Goal: Book appointment/travel/reservation

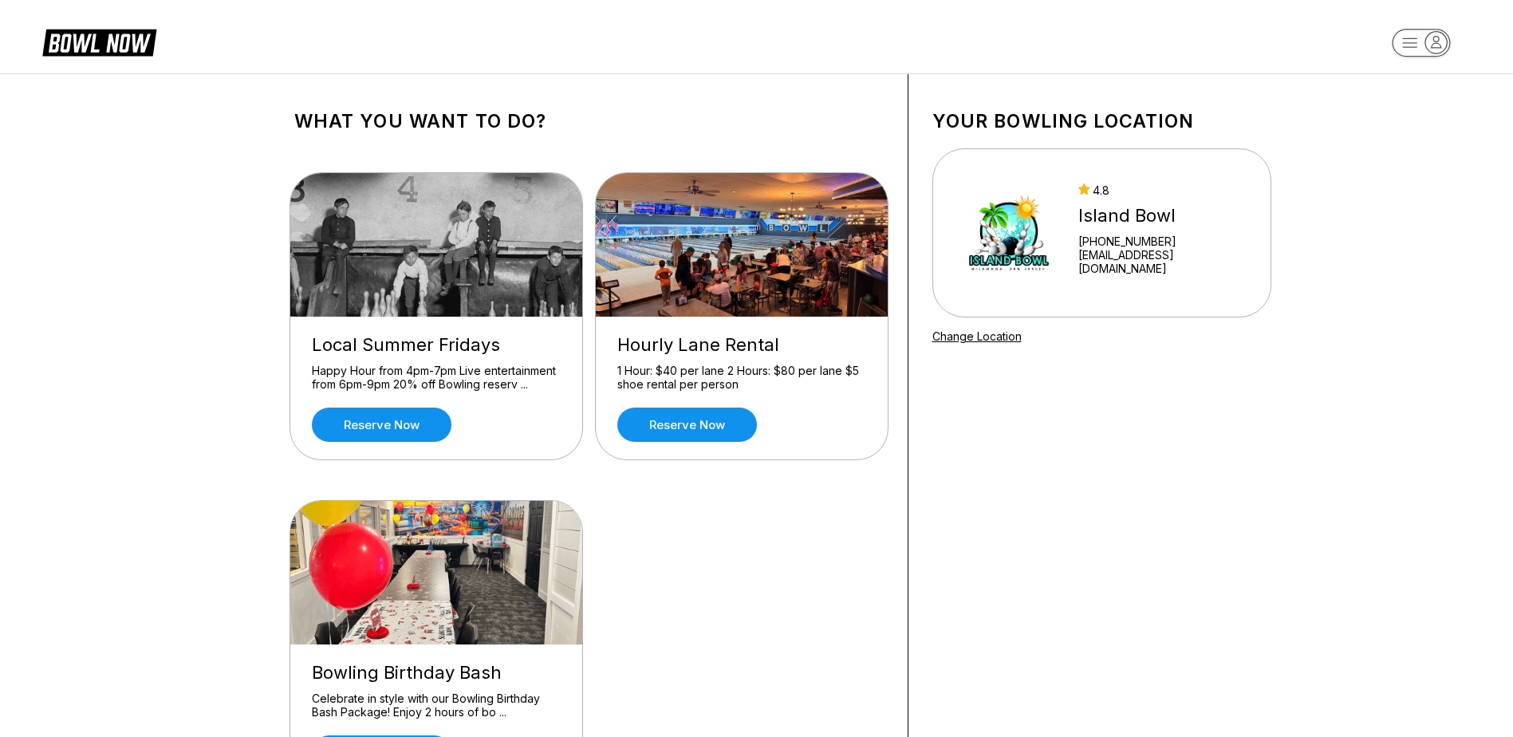
scroll to position [80, 0]
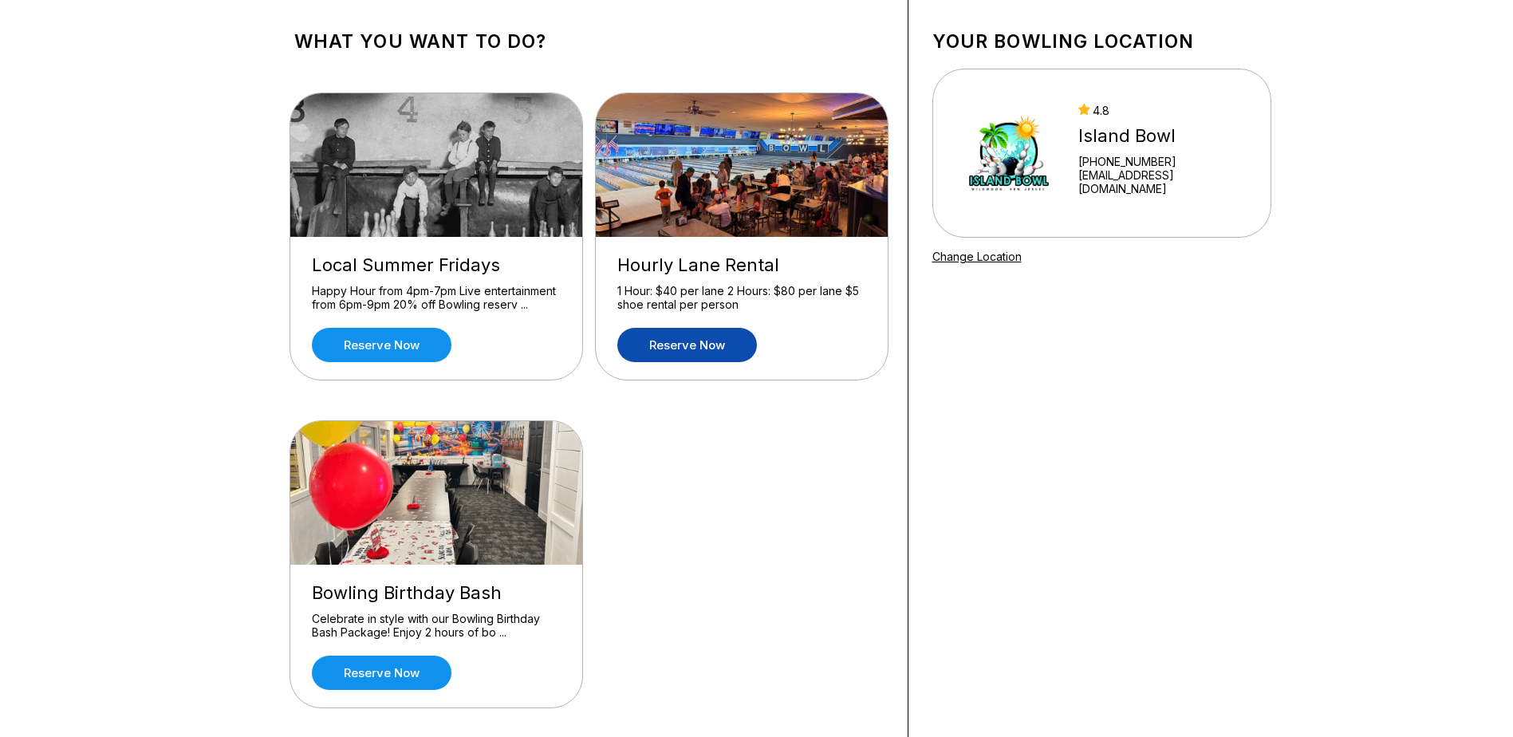
click at [712, 337] on link "Reserve now" at bounding box center [688, 345] width 140 height 34
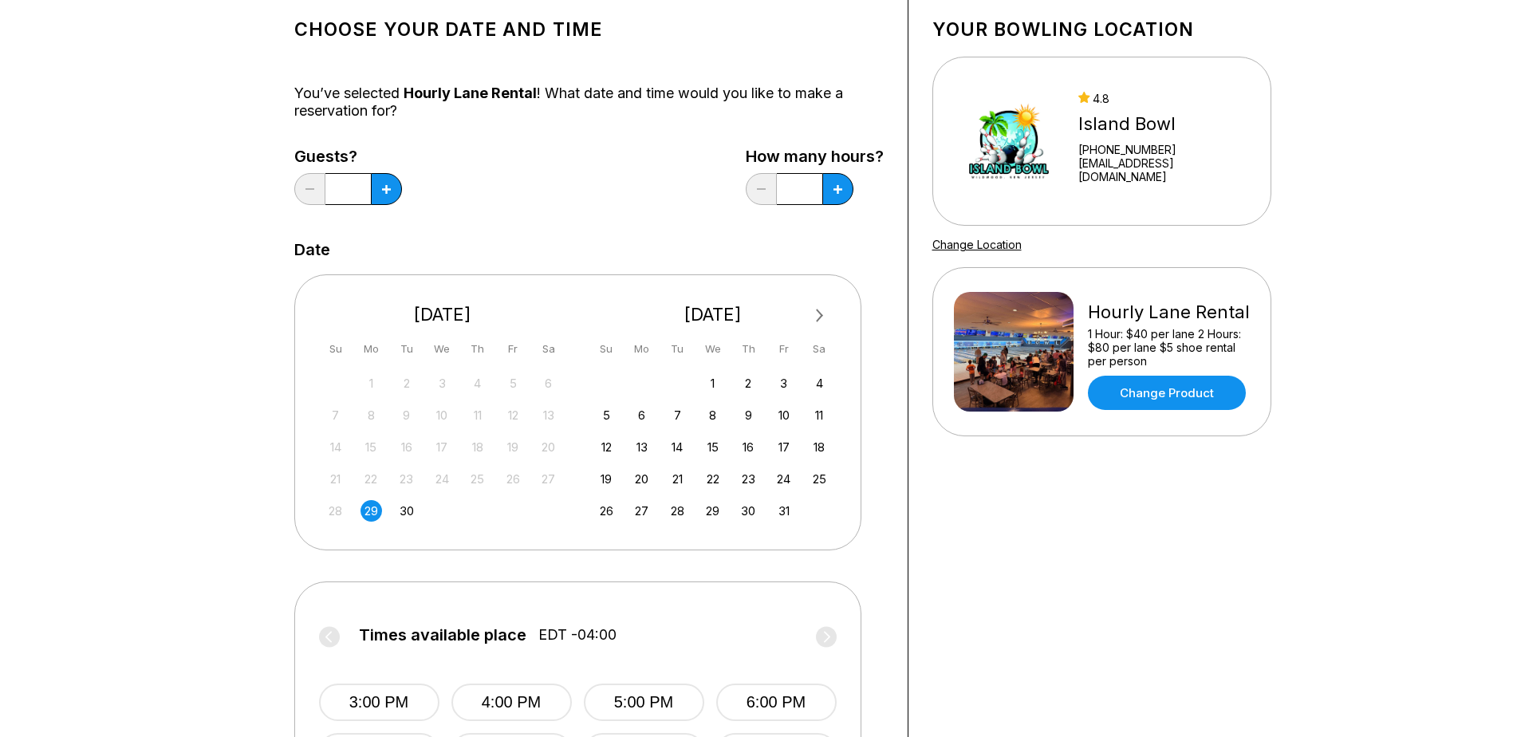
scroll to position [80, 0]
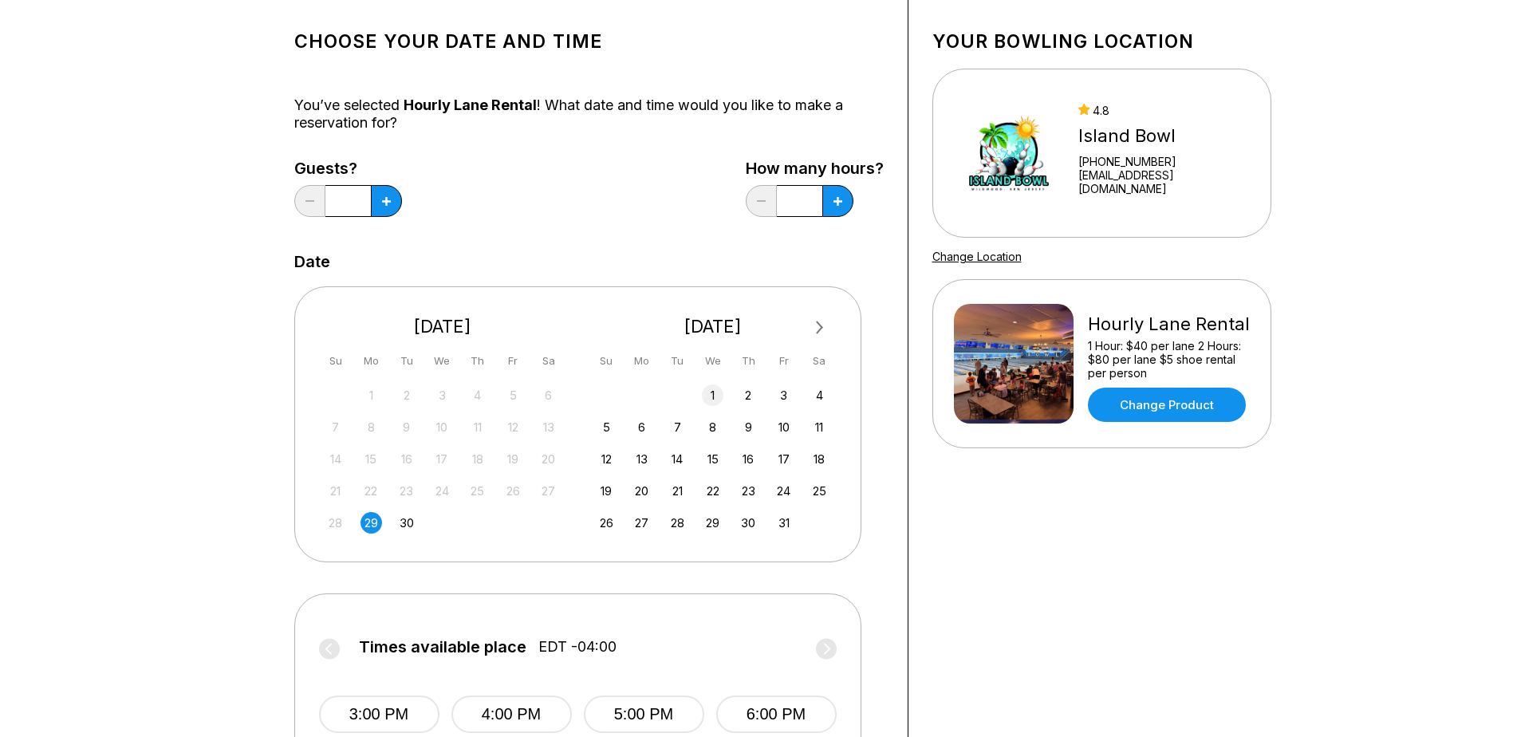
click at [721, 392] on div "1" at bounding box center [713, 396] width 22 height 22
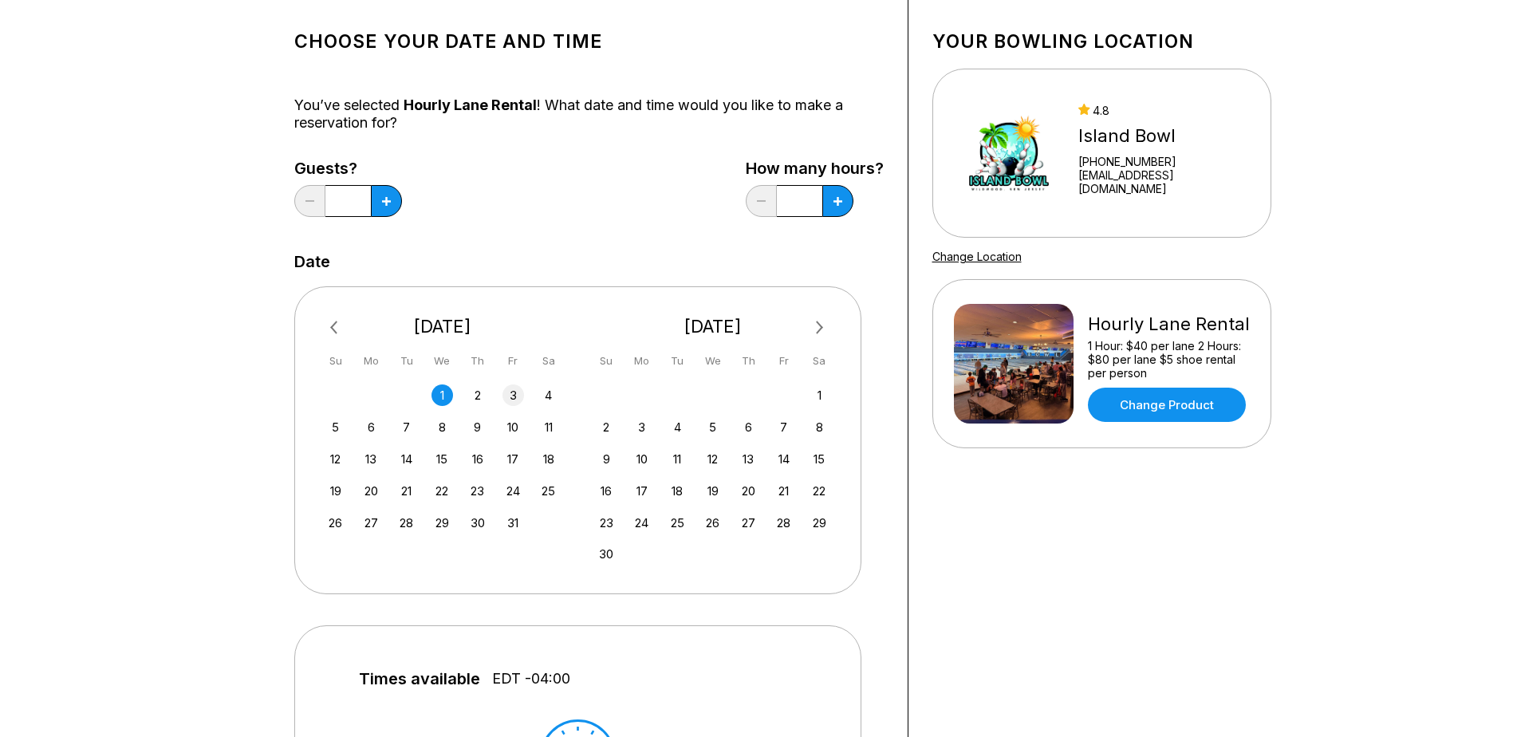
click at [517, 398] on div "3" at bounding box center [514, 396] width 22 height 22
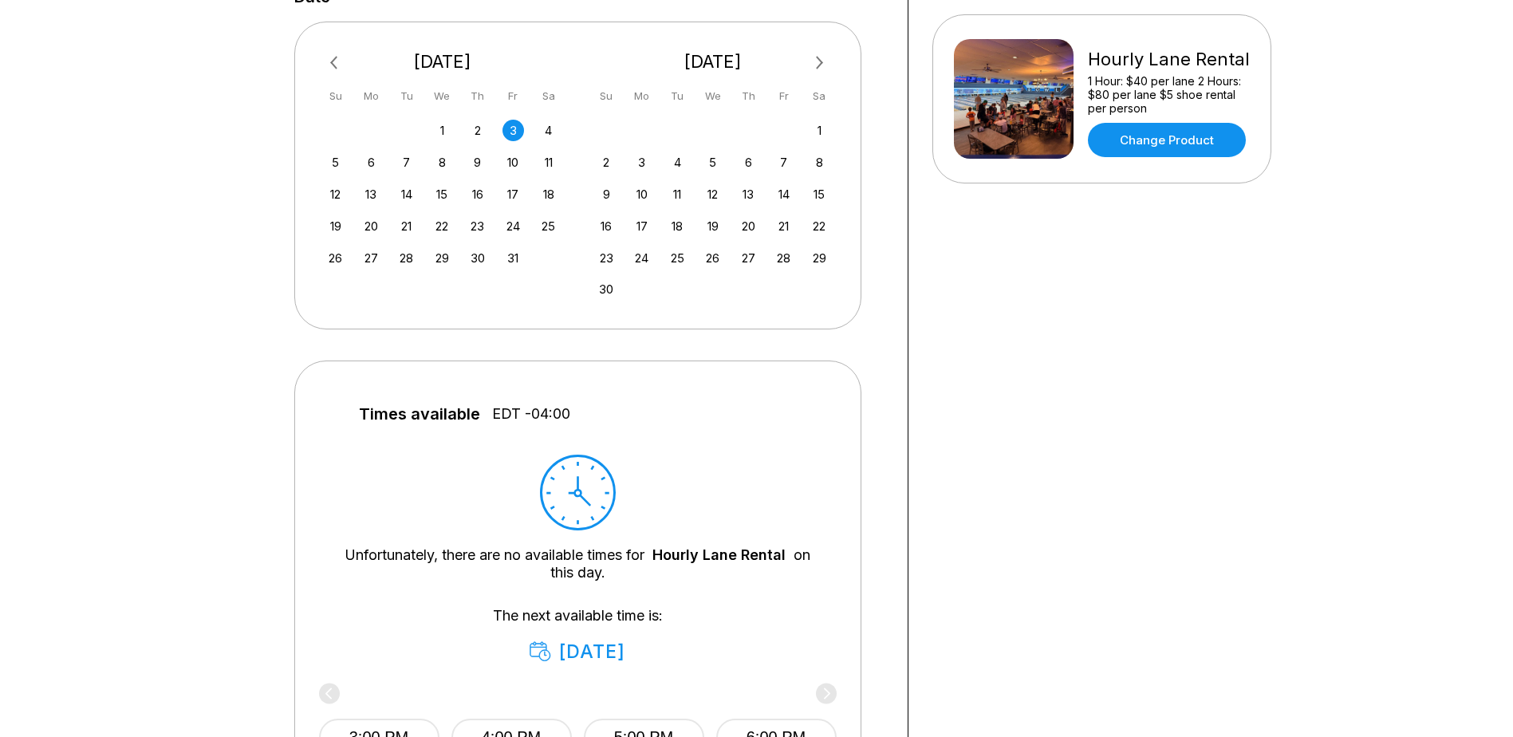
scroll to position [319, 0]
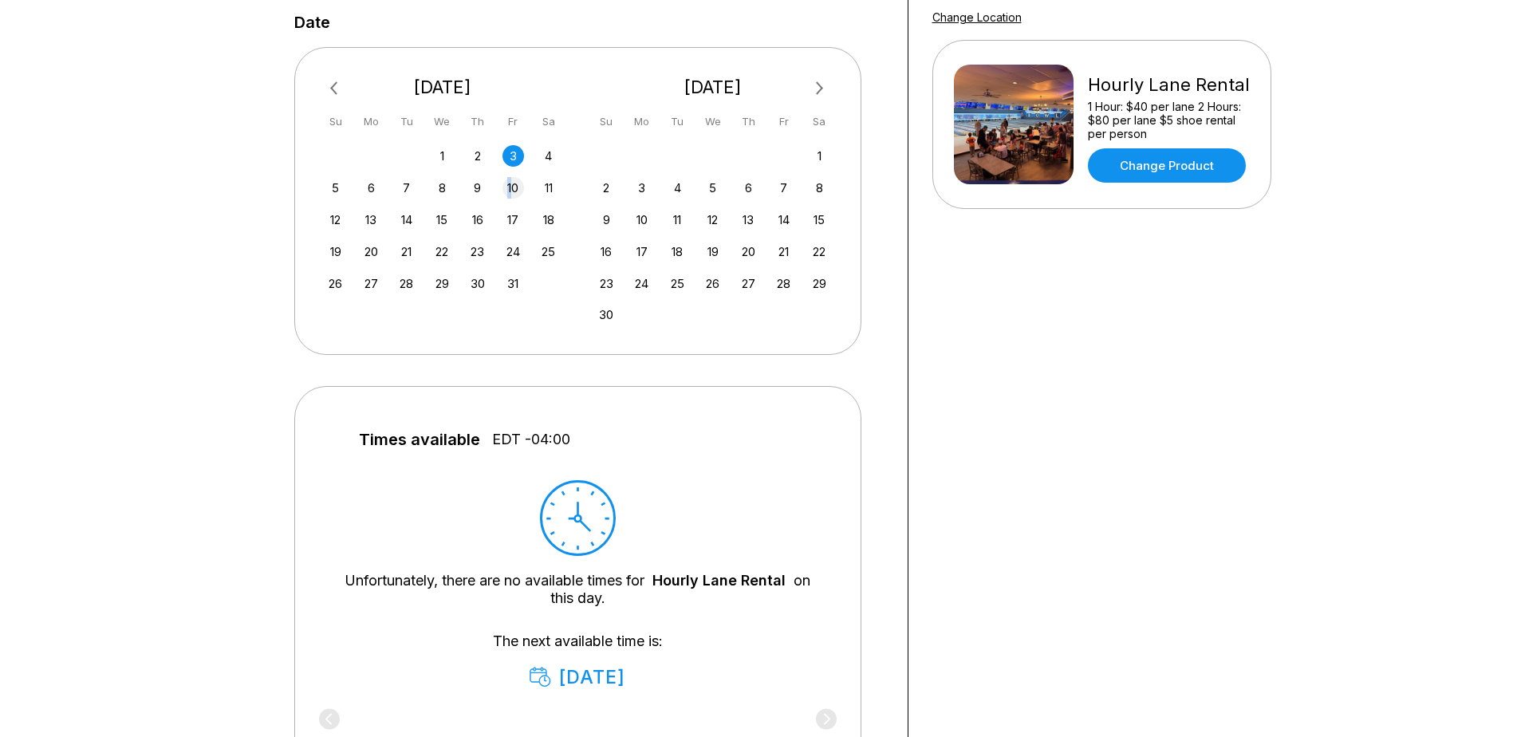
click at [511, 187] on div "10" at bounding box center [514, 188] width 22 height 22
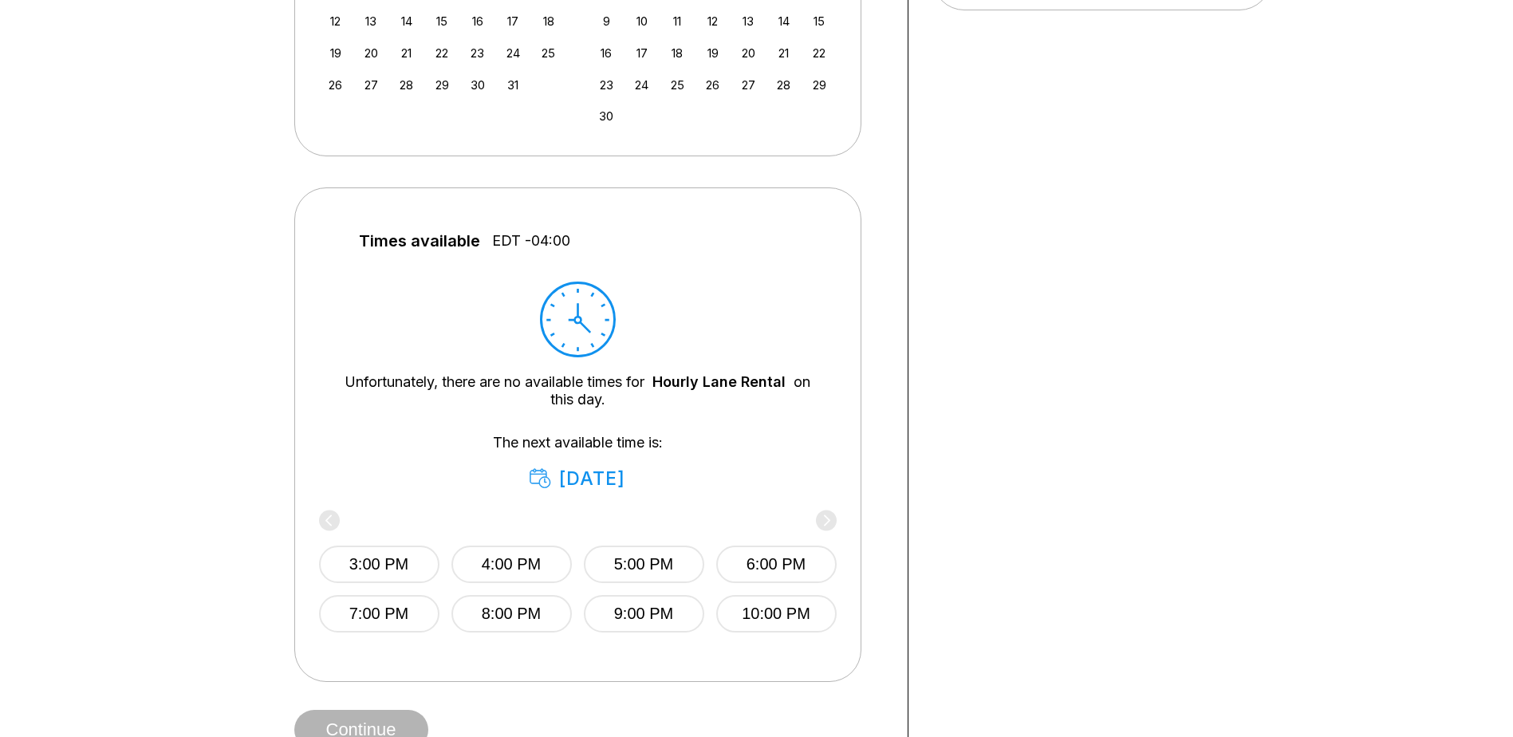
scroll to position [479, 0]
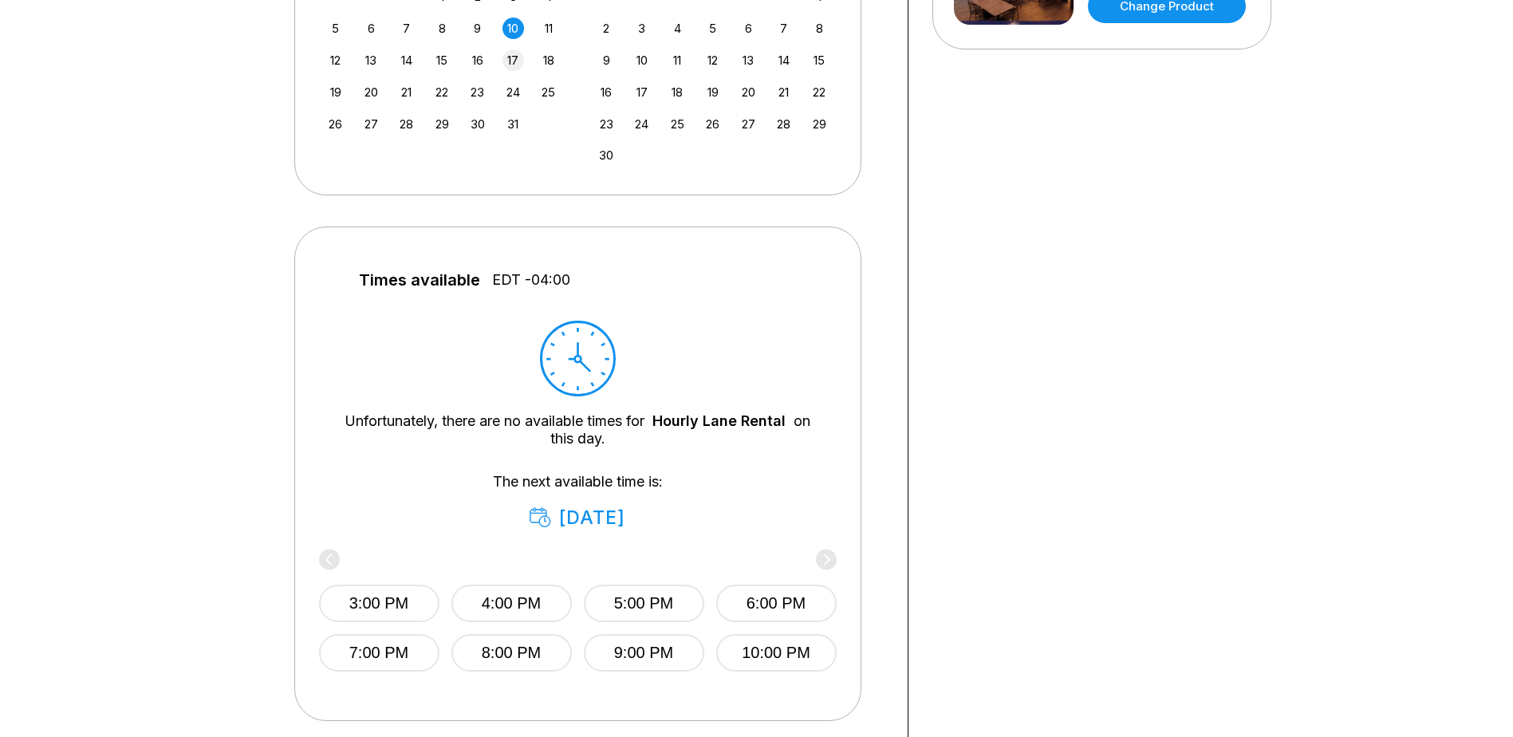
click at [515, 63] on div "17" at bounding box center [514, 60] width 22 height 22
click at [512, 91] on div "24" at bounding box center [514, 92] width 22 height 22
click at [515, 128] on div "31" at bounding box center [514, 124] width 22 height 22
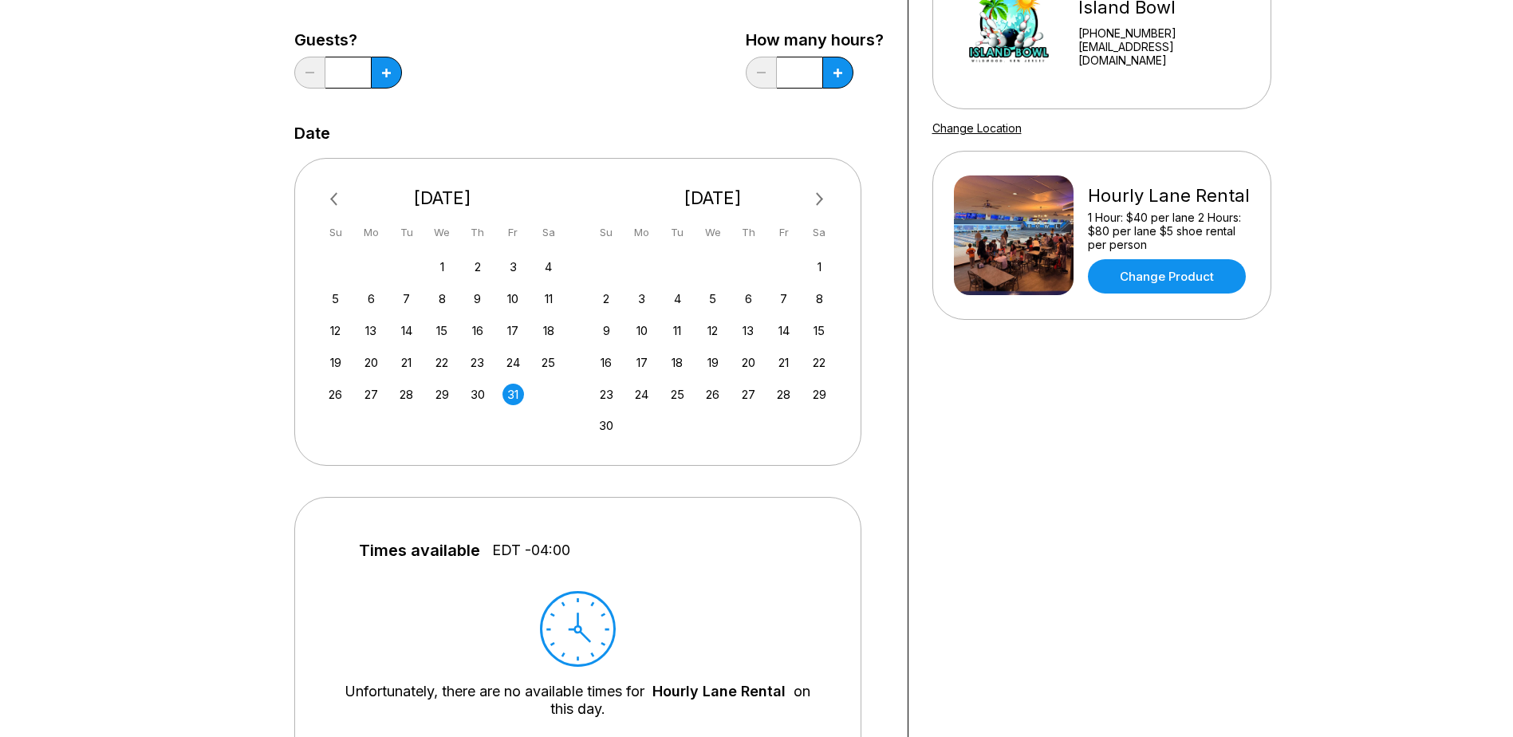
scroll to position [160, 0]
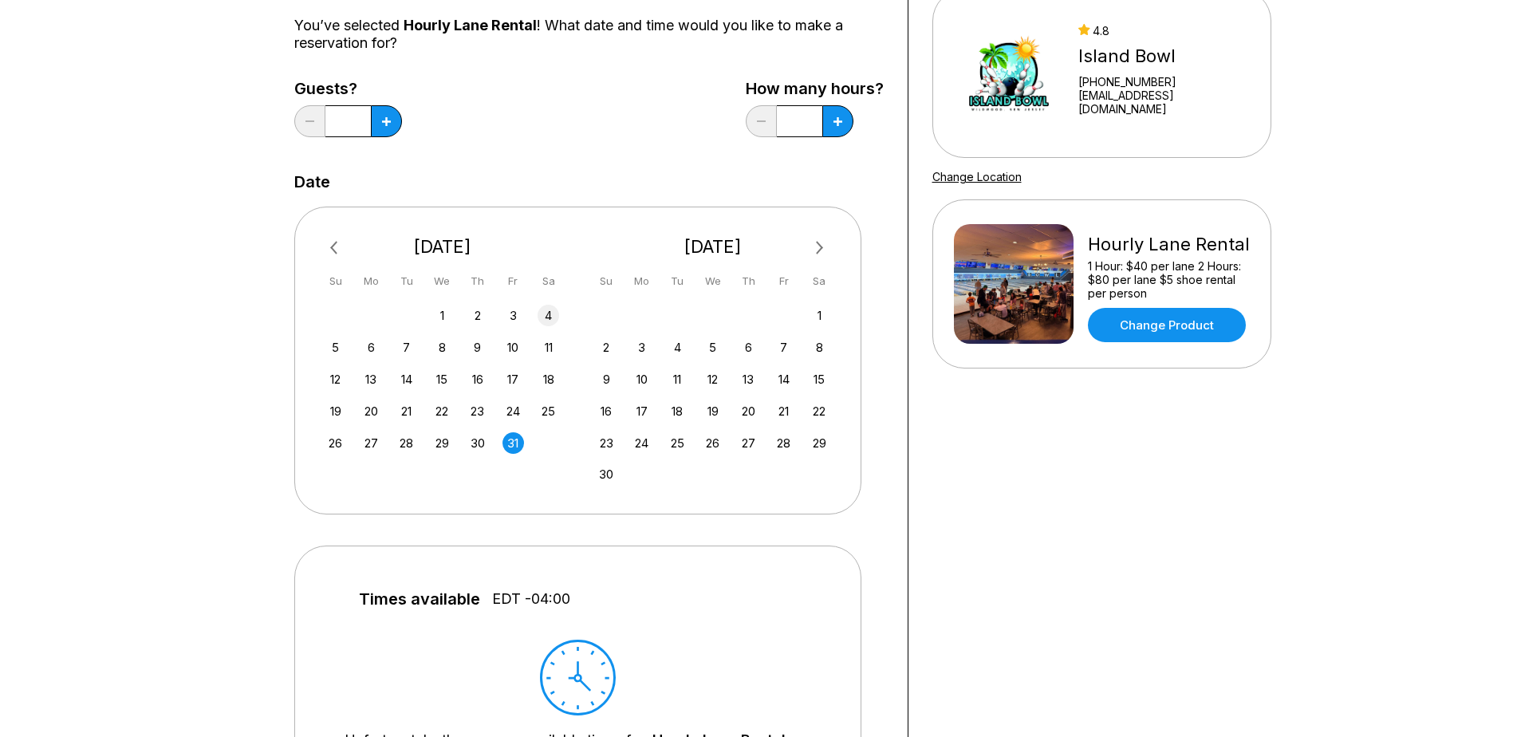
click at [554, 313] on div "4" at bounding box center [549, 316] width 22 height 22
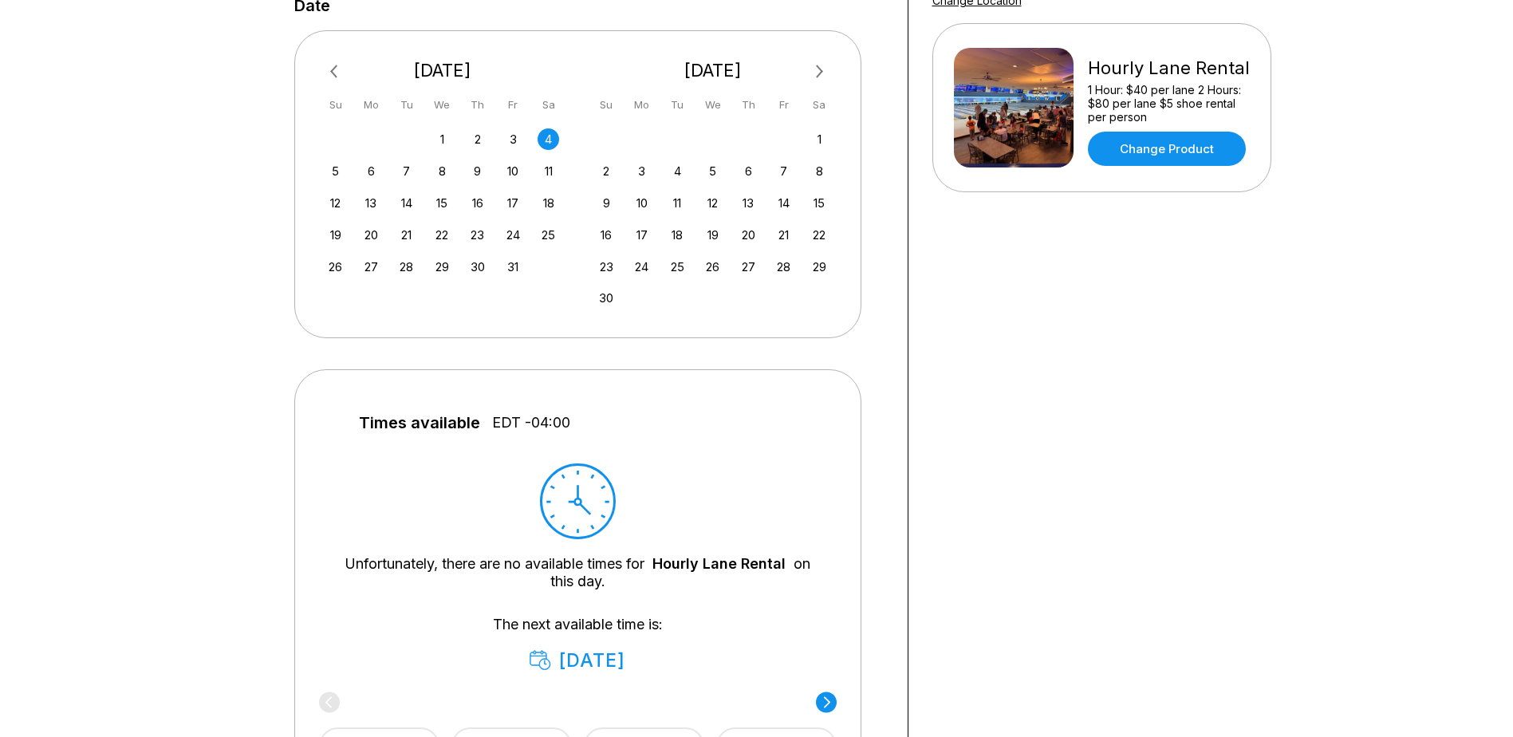
scroll to position [399, 0]
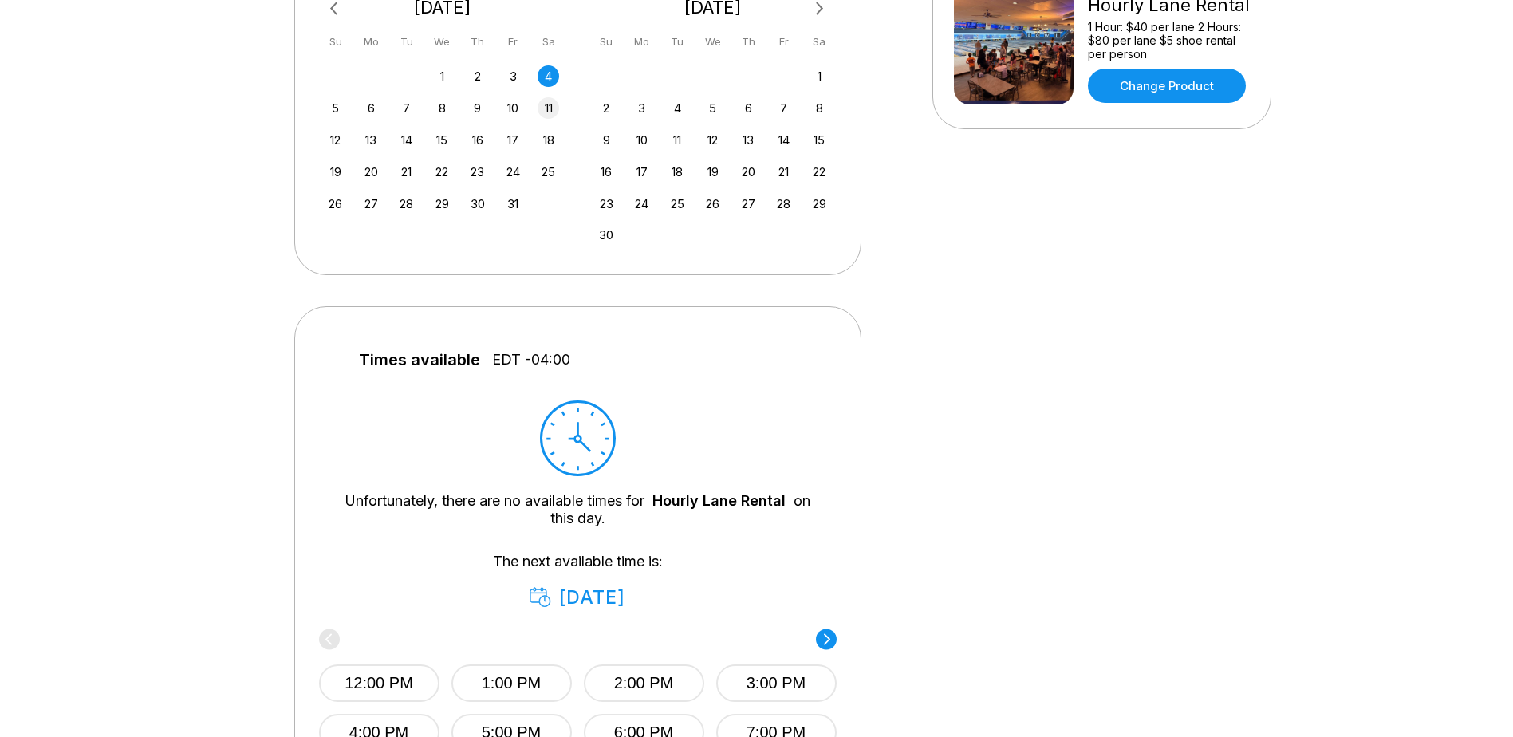
click at [547, 105] on div "11" at bounding box center [549, 108] width 22 height 22
click at [548, 136] on div "18" at bounding box center [549, 140] width 22 height 22
click at [550, 175] on div "25" at bounding box center [549, 172] width 22 height 22
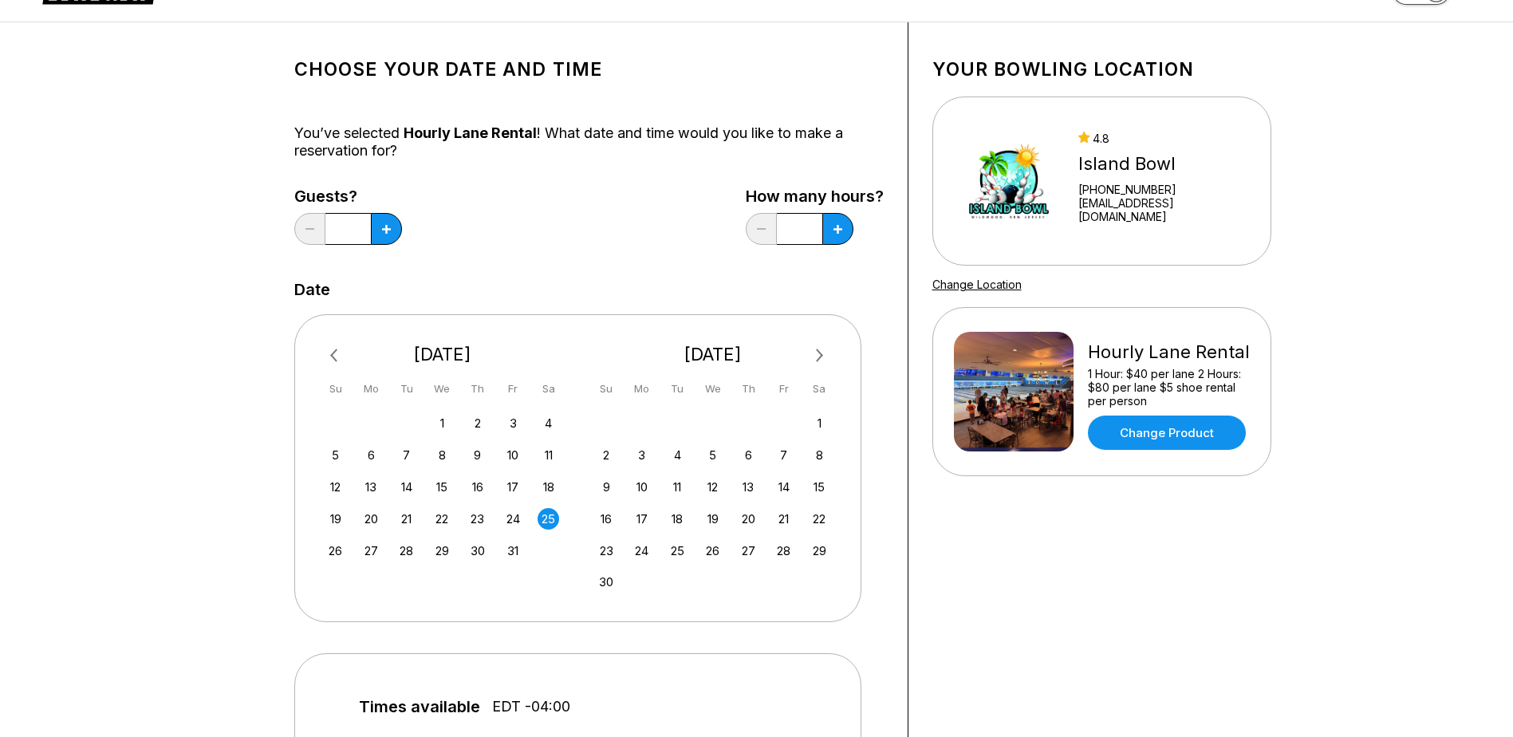
scroll to position [80, 0]
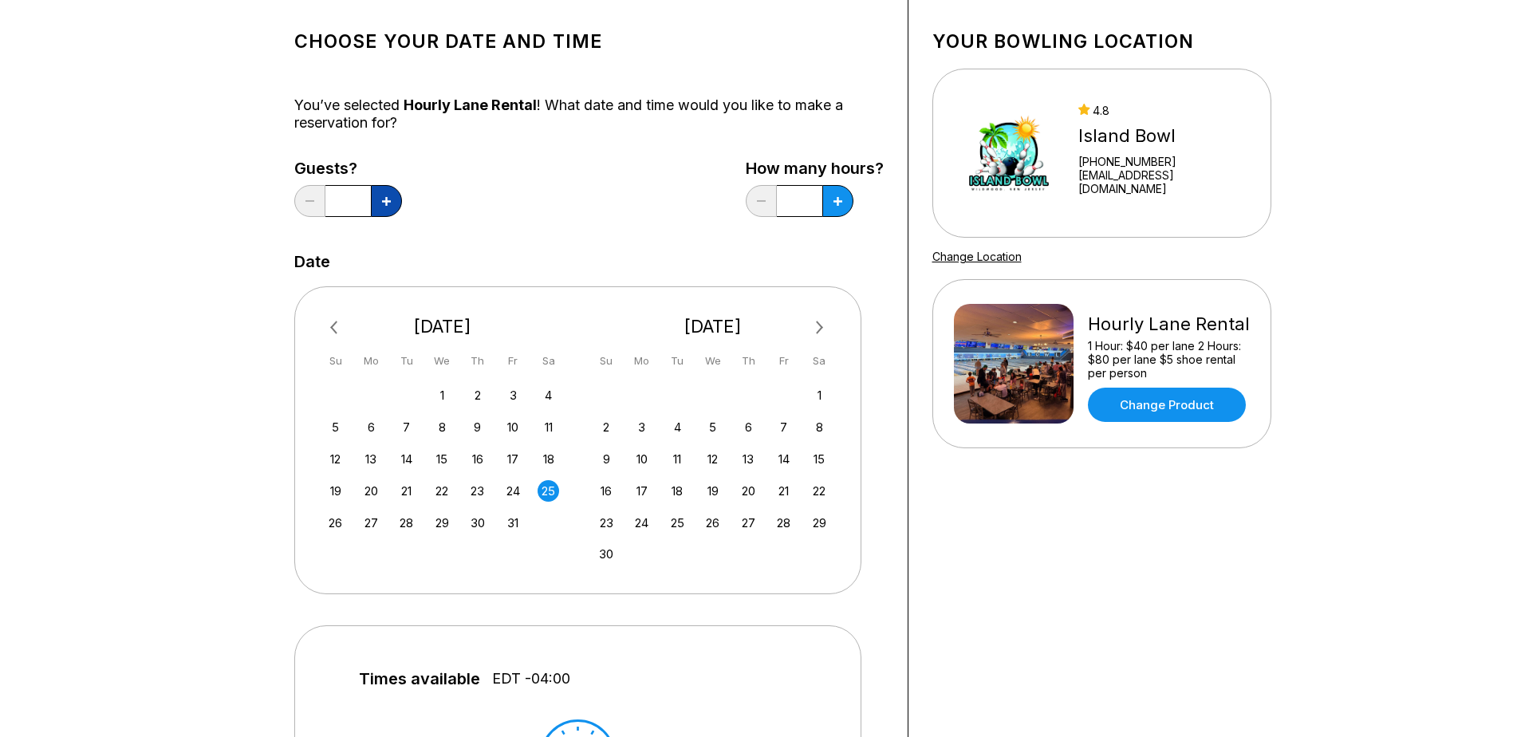
click at [387, 198] on icon at bounding box center [386, 201] width 9 height 9
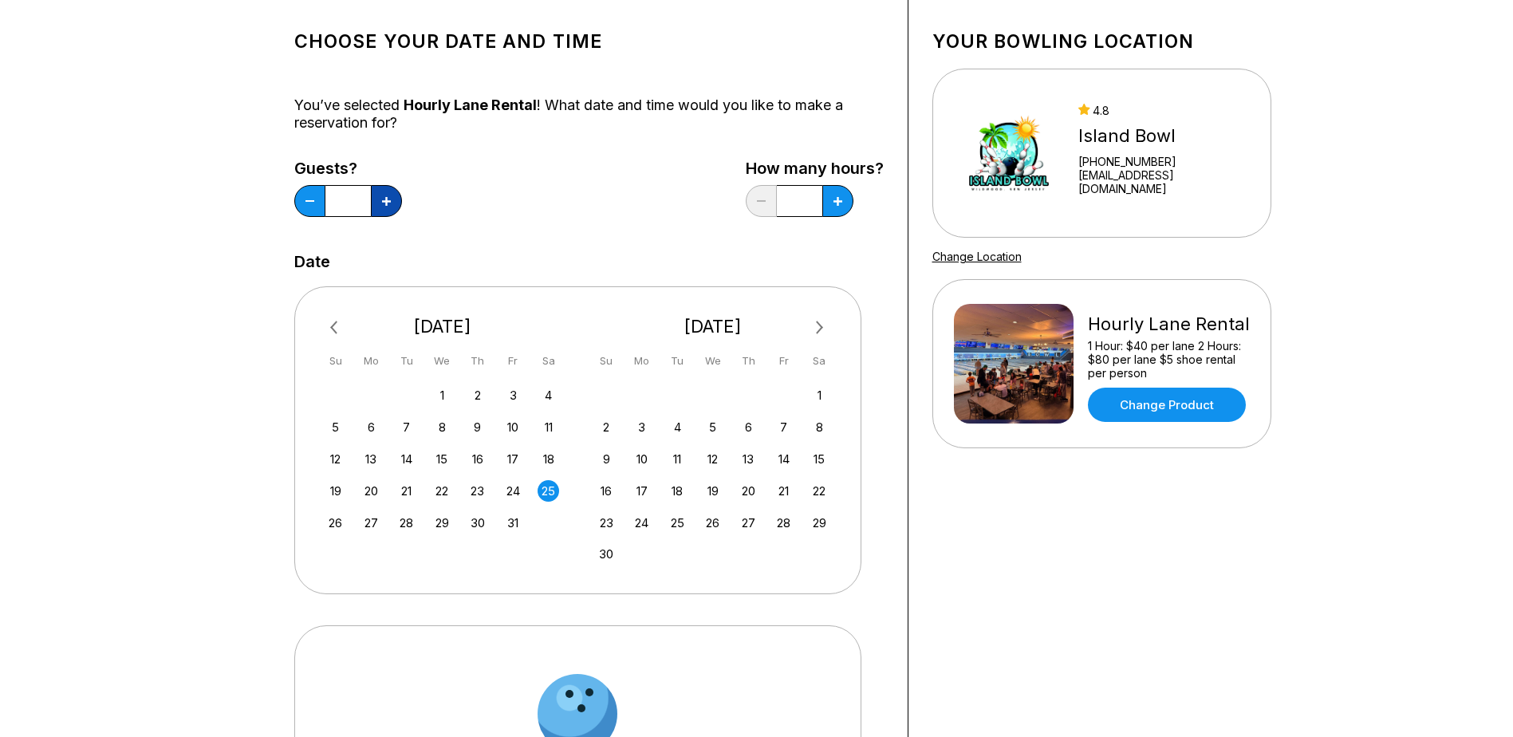
type input "*"
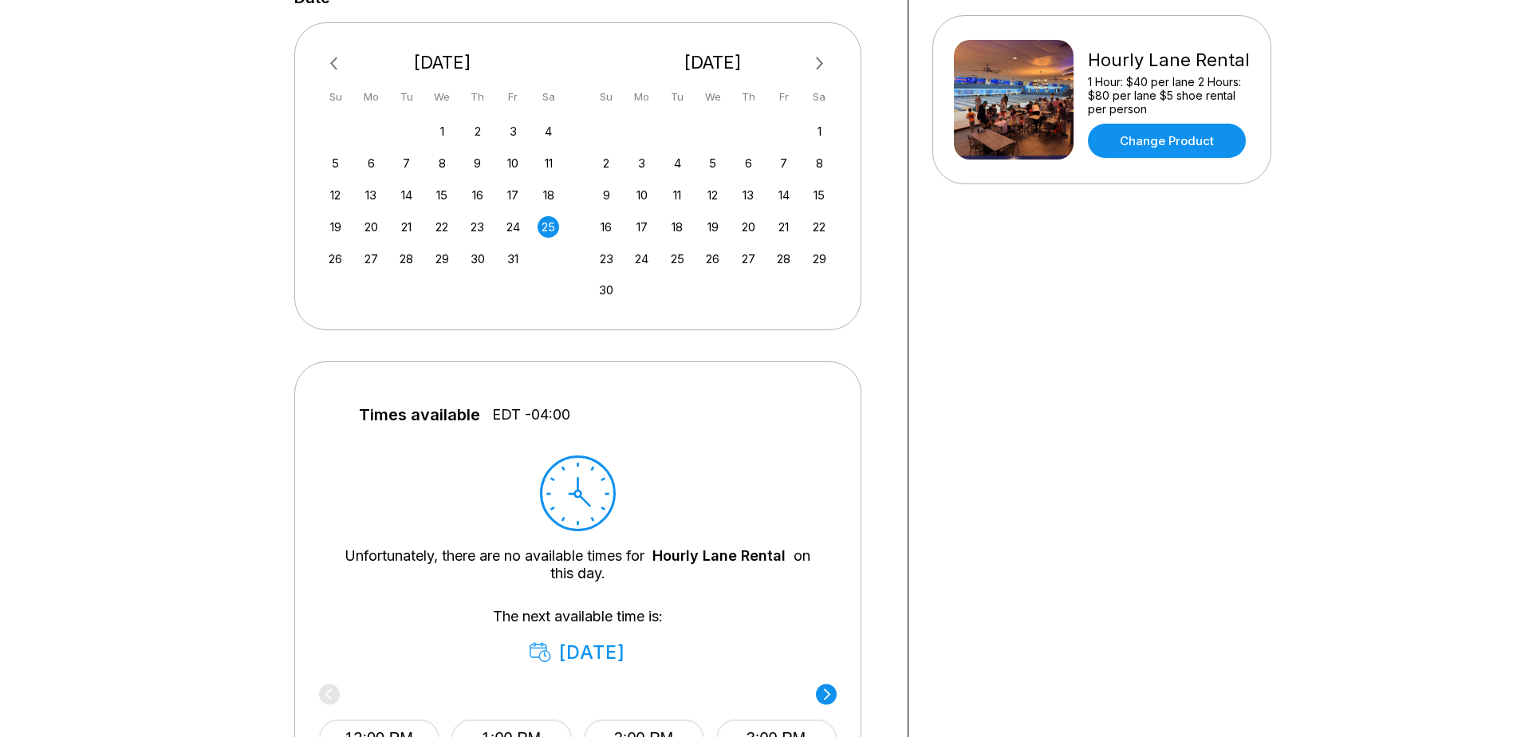
scroll to position [399, 0]
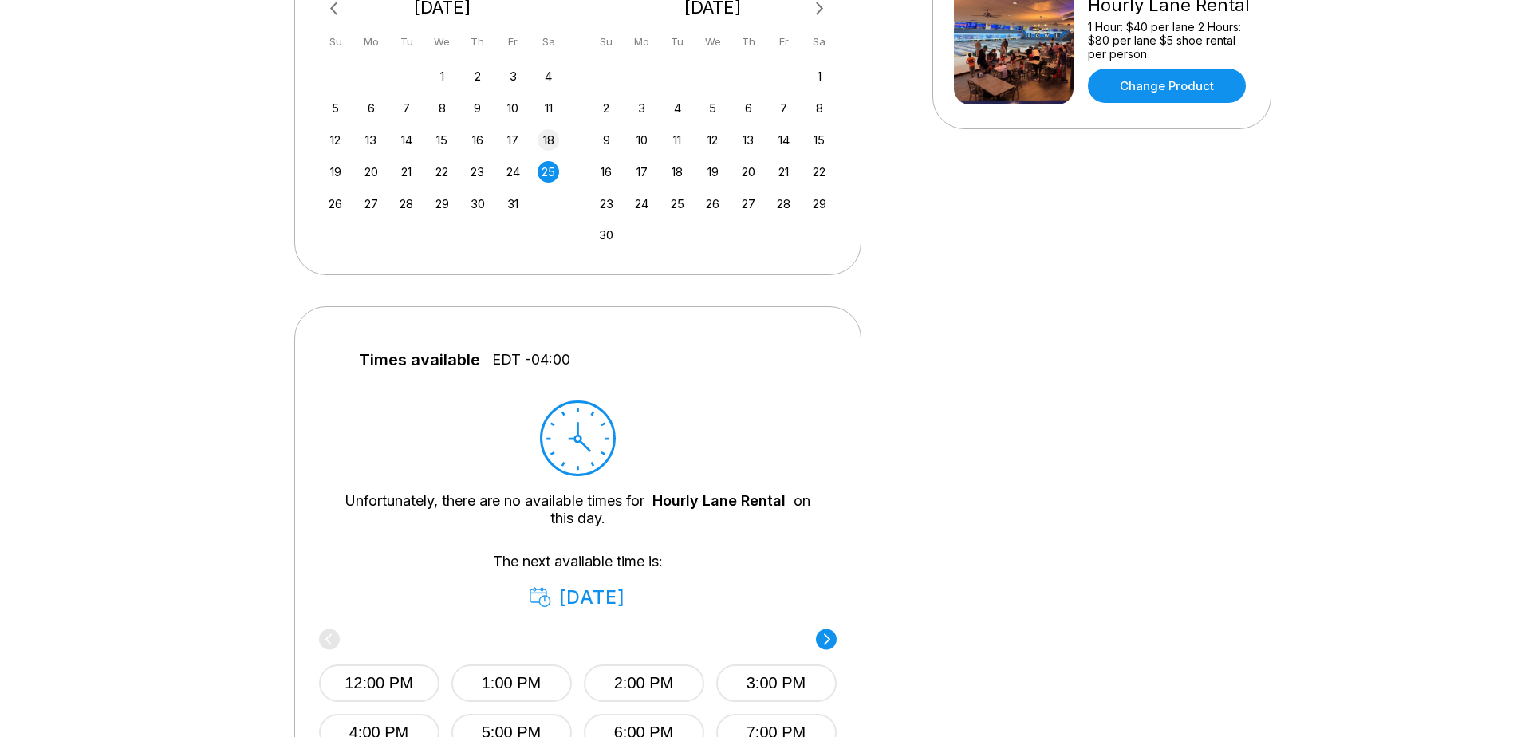
click at [553, 139] on div "18" at bounding box center [549, 140] width 22 height 22
click at [553, 118] on div "5 6 7 8 9 10 11" at bounding box center [442, 107] width 239 height 24
click at [548, 109] on div "11" at bounding box center [549, 108] width 22 height 22
click at [548, 77] on div "4" at bounding box center [549, 76] width 22 height 22
click at [515, 85] on div "3" at bounding box center [514, 76] width 22 height 22
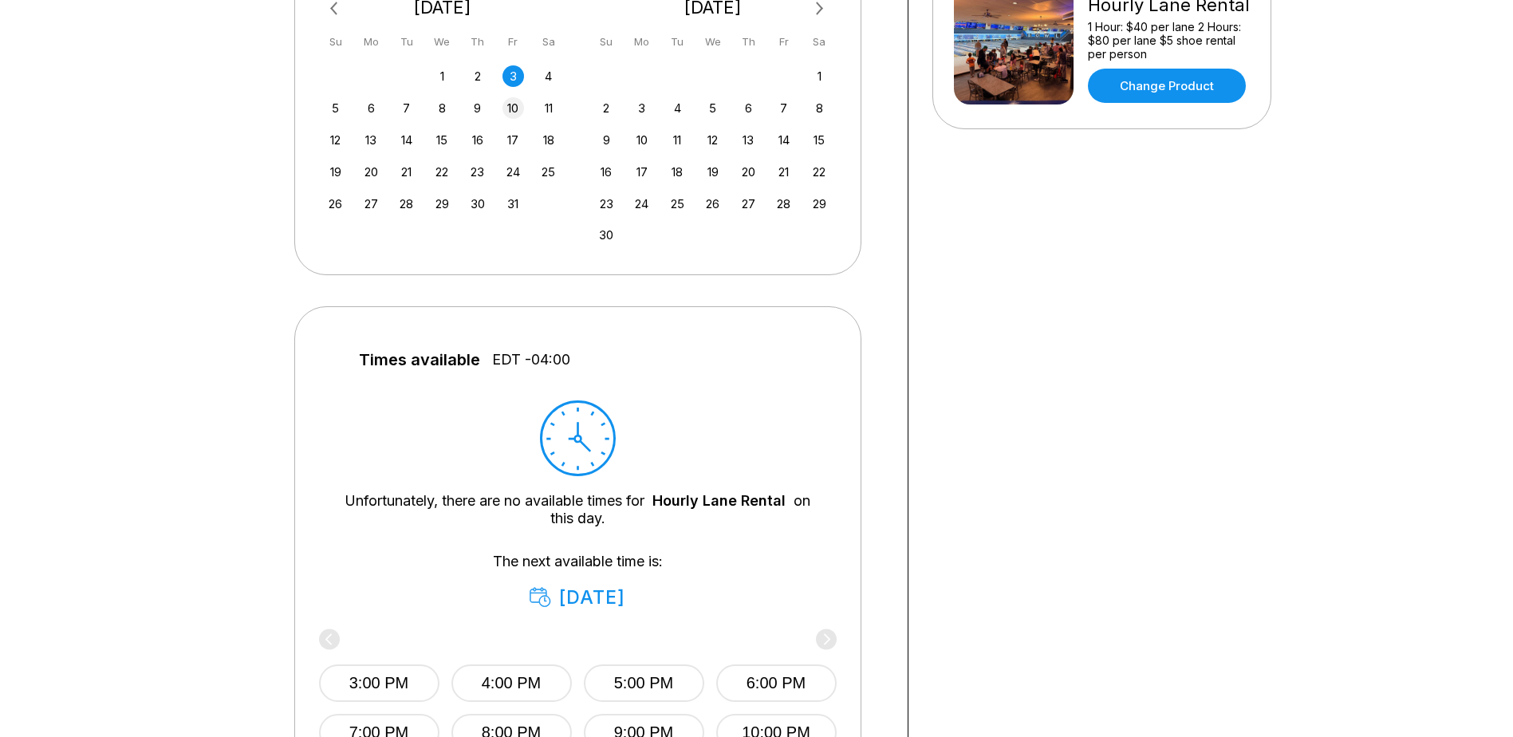
click at [515, 104] on div "10" at bounding box center [514, 108] width 22 height 22
click at [517, 136] on div "17" at bounding box center [514, 140] width 22 height 22
click at [517, 172] on div "24" at bounding box center [514, 172] width 22 height 22
click at [515, 199] on div "31" at bounding box center [514, 204] width 22 height 22
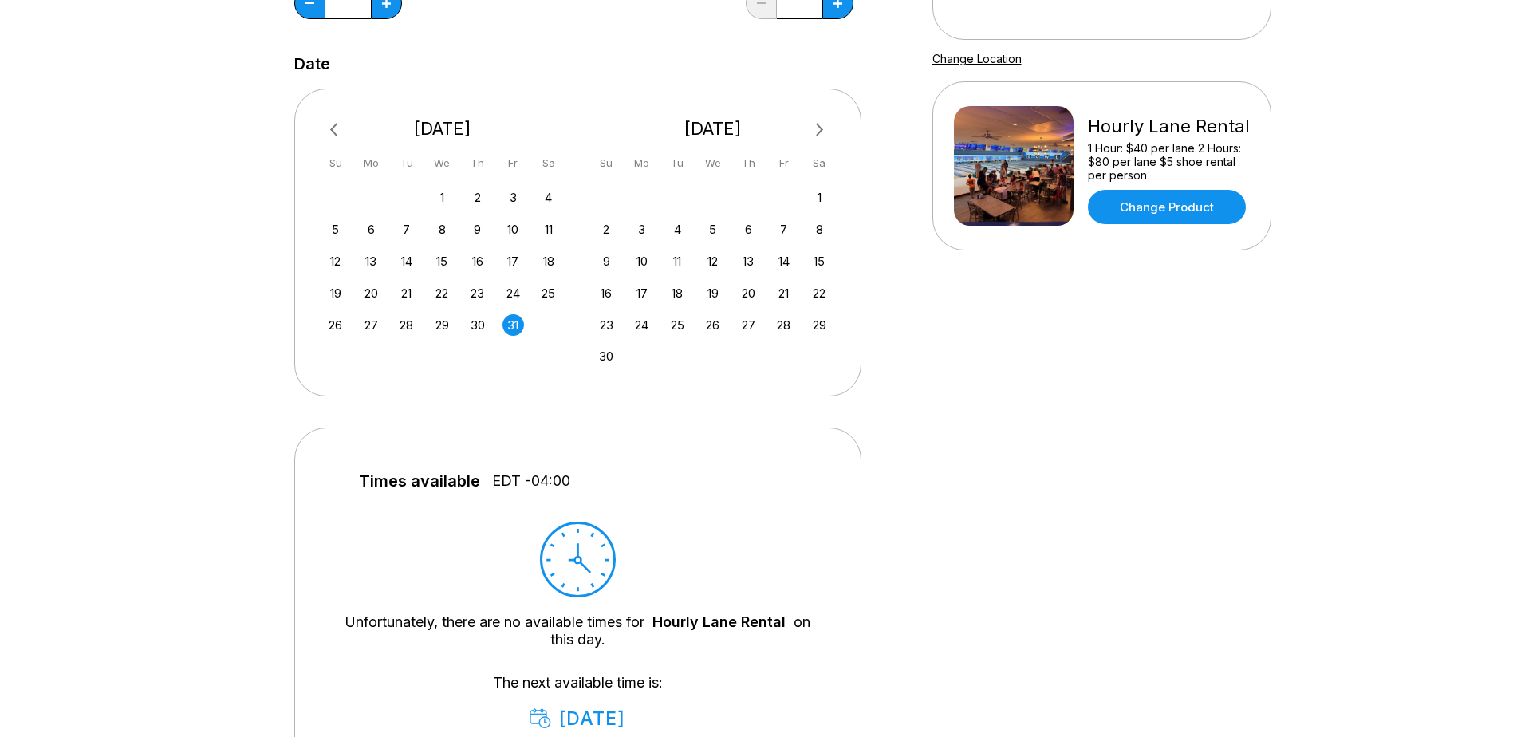
scroll to position [239, 0]
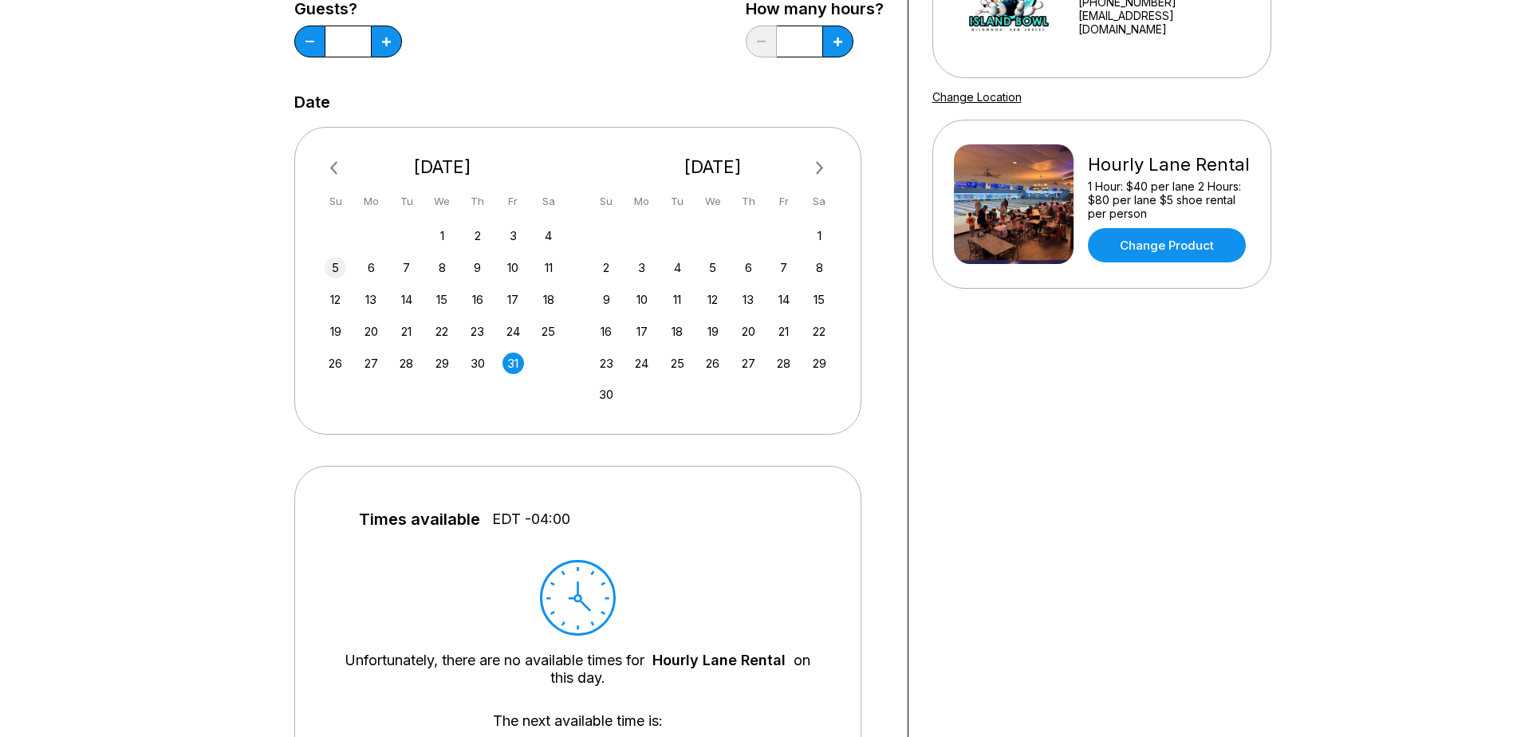
click at [331, 267] on div "5" at bounding box center [336, 268] width 22 height 22
click at [335, 285] on div "28 29 30 1 2 3 4 5 6 7 8 9 10 11 12 13 14 15 16 17 18 19 20 21 22 23 24 25 26 2…" at bounding box center [442, 298] width 239 height 151
click at [336, 300] on div "12" at bounding box center [336, 300] width 22 height 22
click at [337, 334] on div "19" at bounding box center [336, 332] width 22 height 22
click at [332, 361] on div "26" at bounding box center [336, 364] width 22 height 22
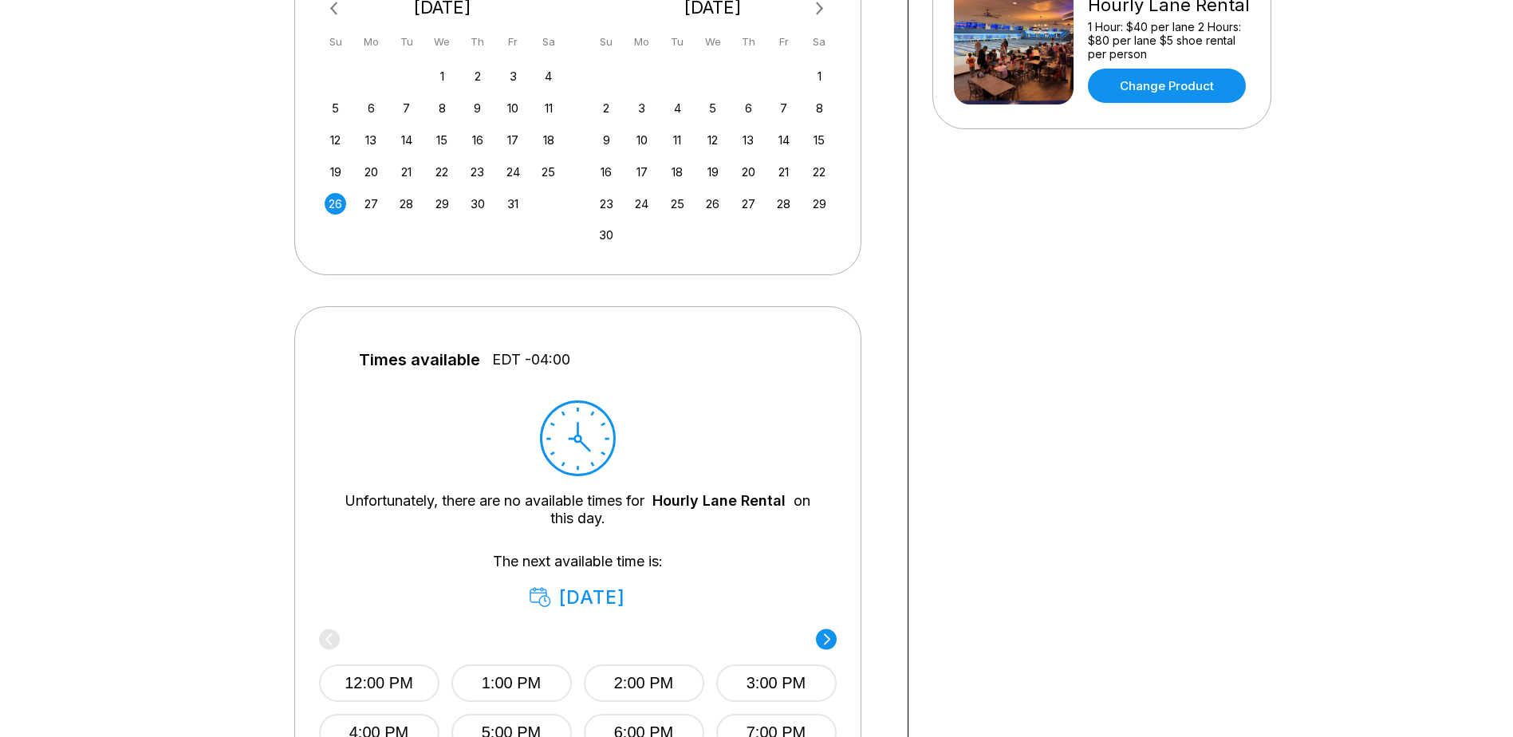
scroll to position [319, 0]
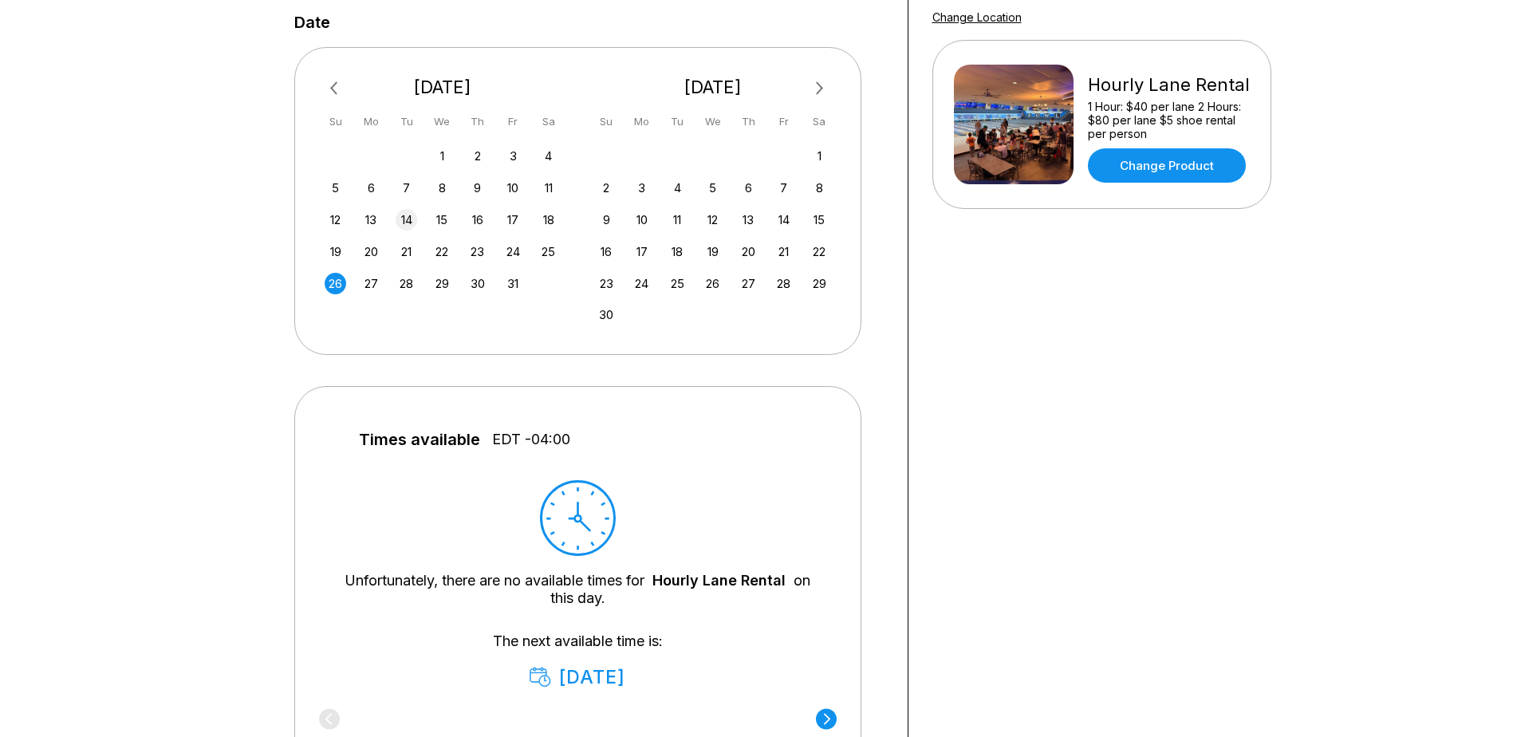
click at [409, 219] on div "14" at bounding box center [407, 220] width 22 height 22
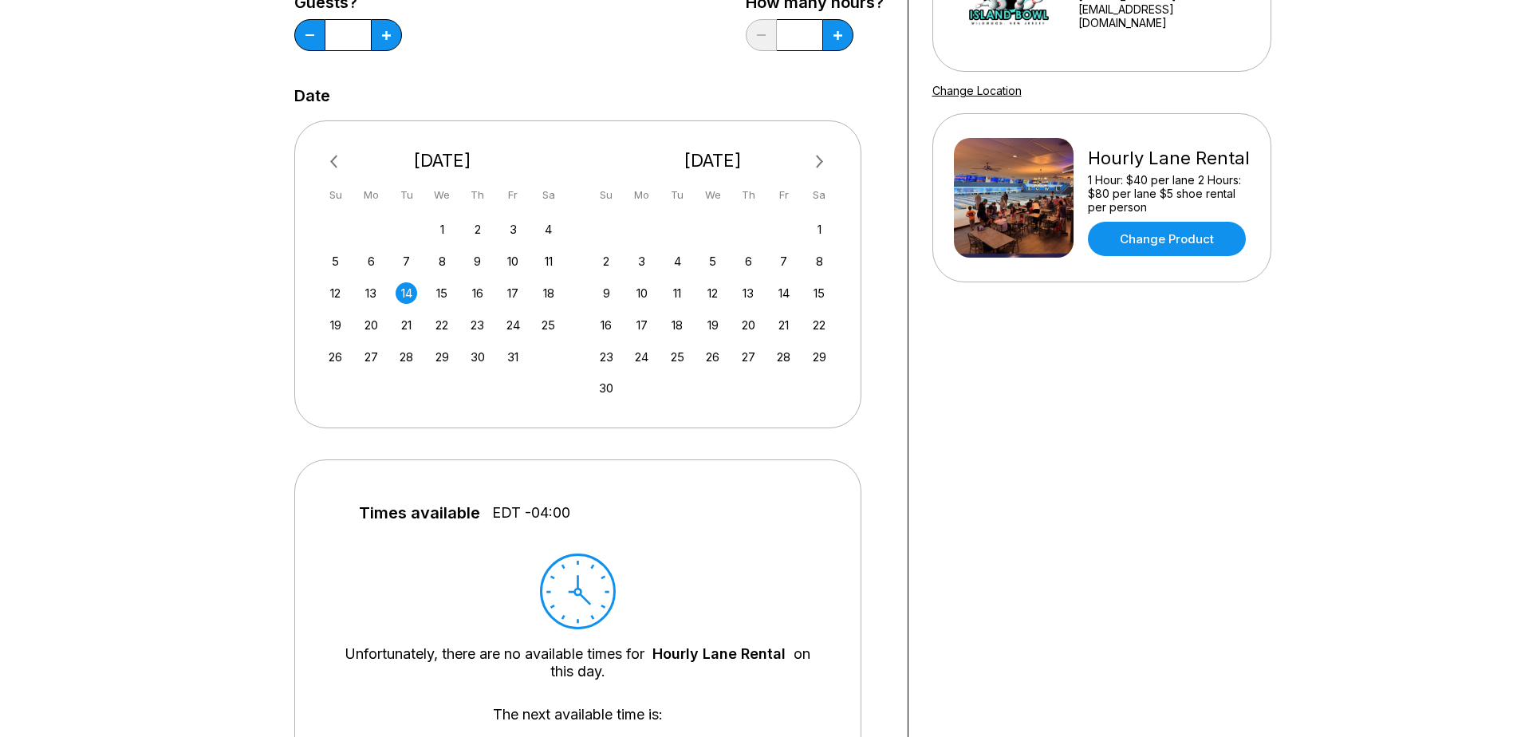
scroll to position [239, 0]
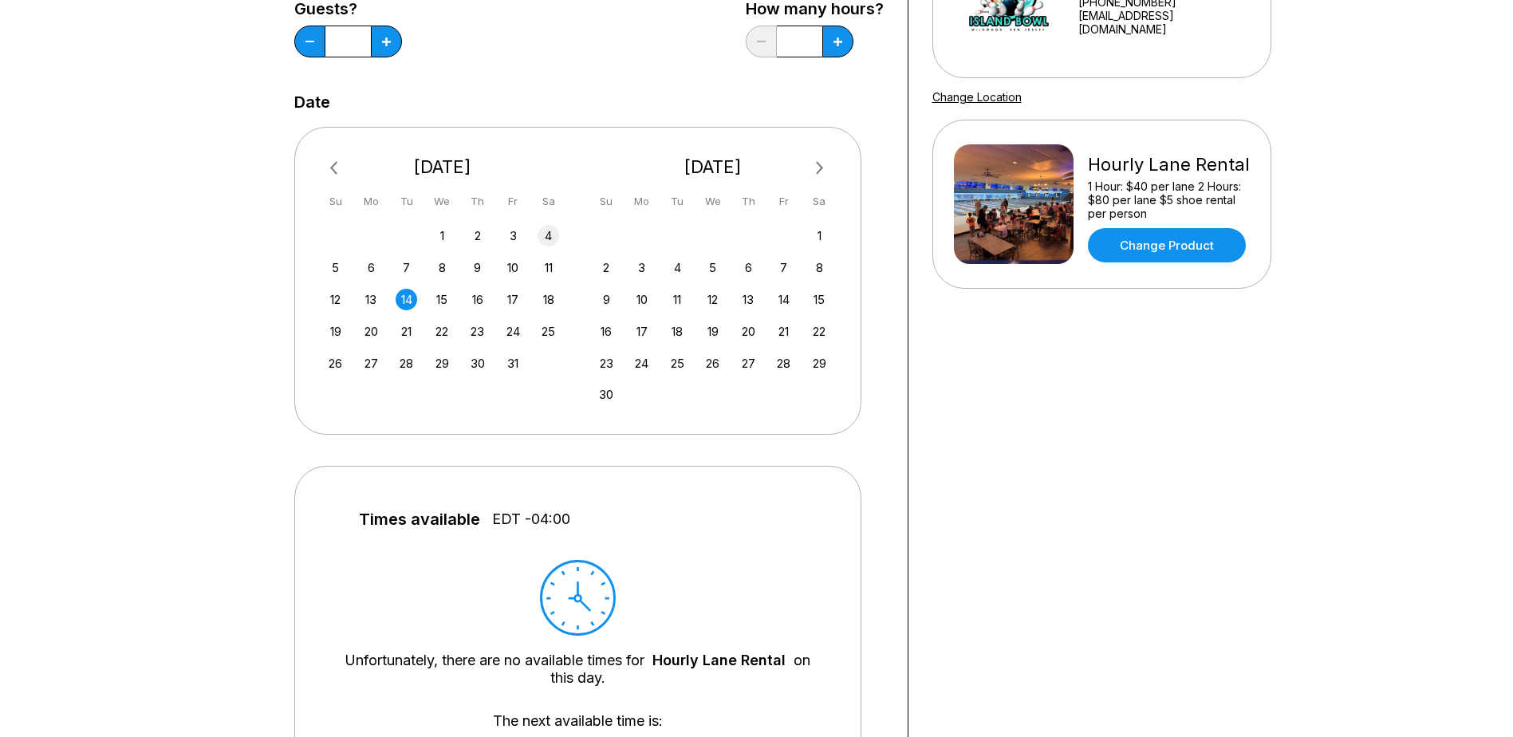
click at [547, 232] on div "4" at bounding box center [549, 236] width 22 height 22
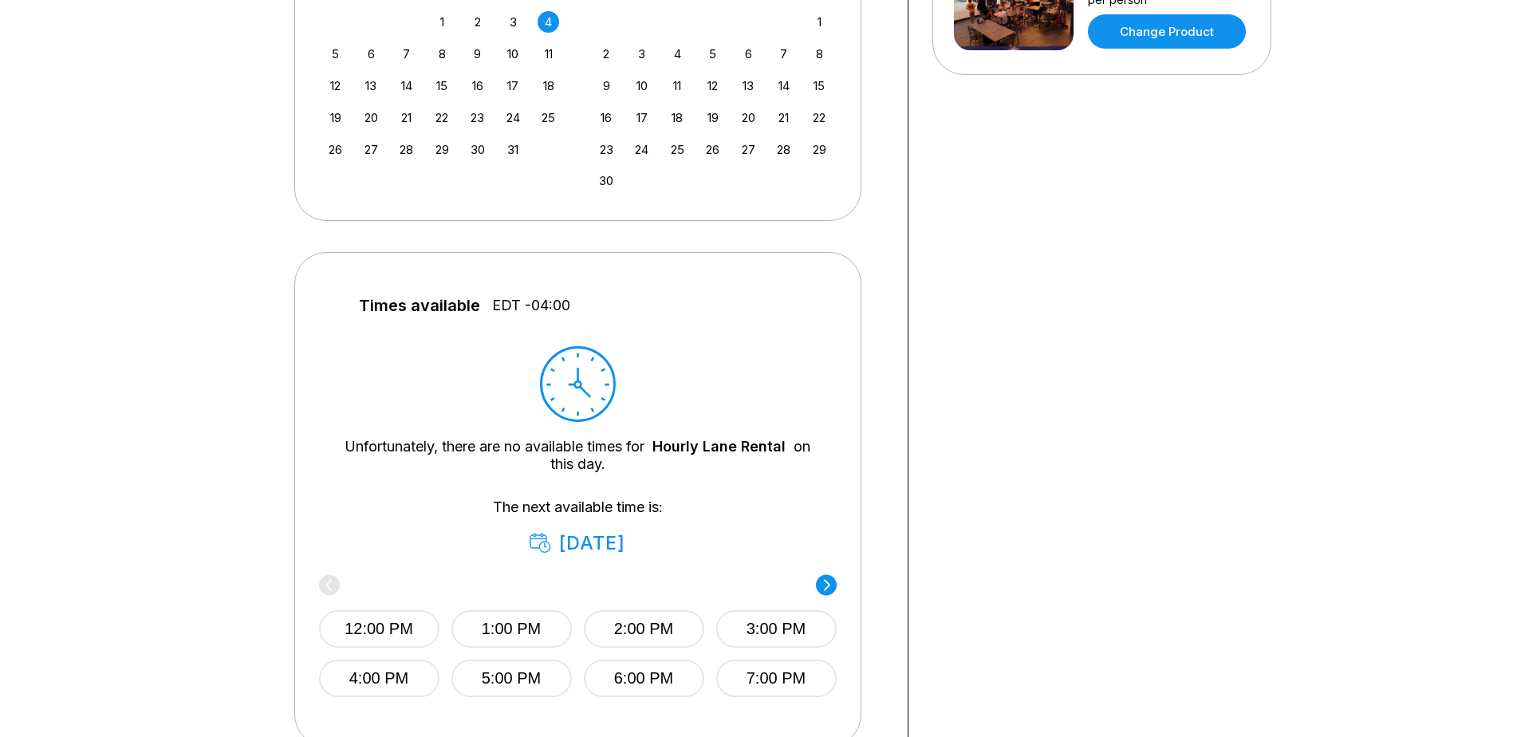
scroll to position [558, 0]
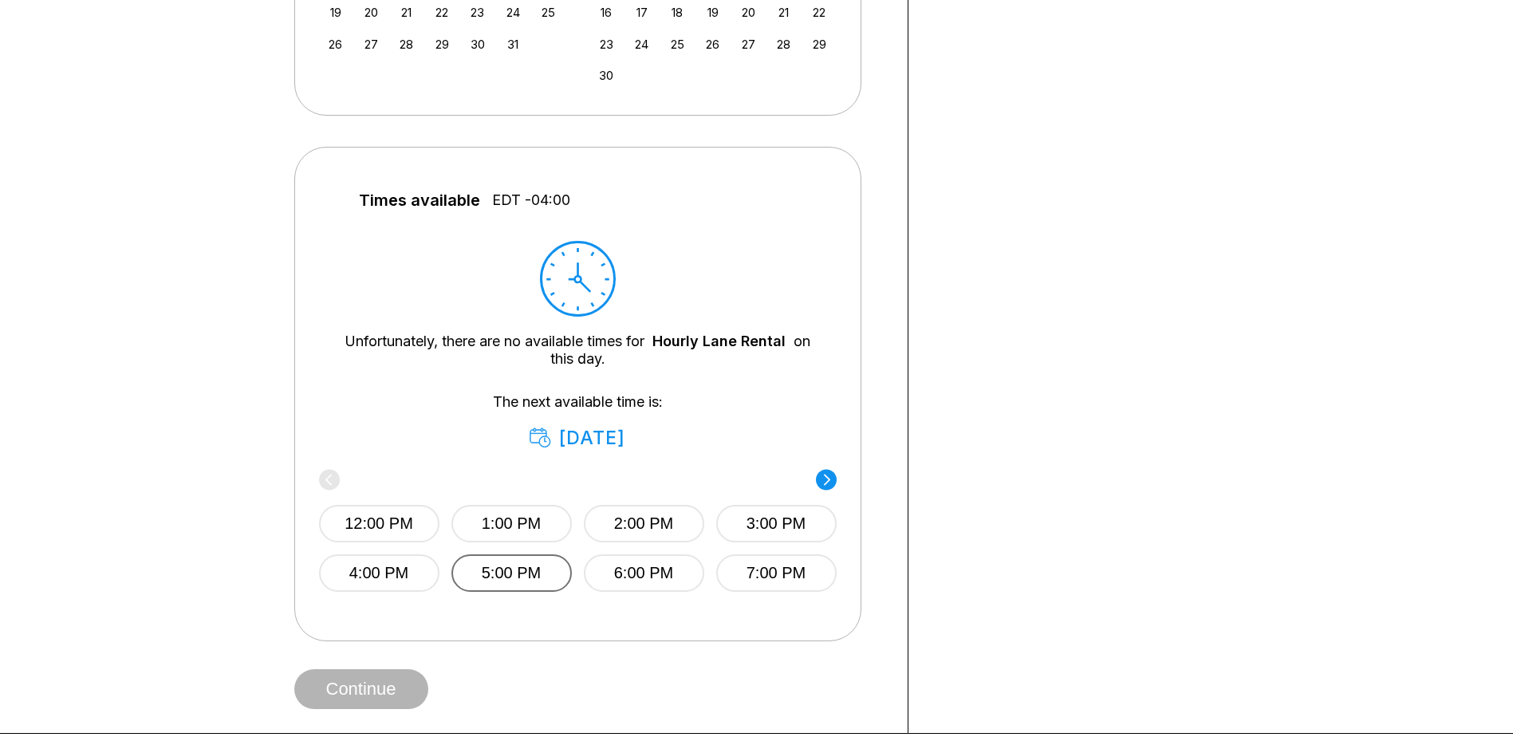
click at [494, 574] on button "5:00 PM" at bounding box center [512, 572] width 120 height 37
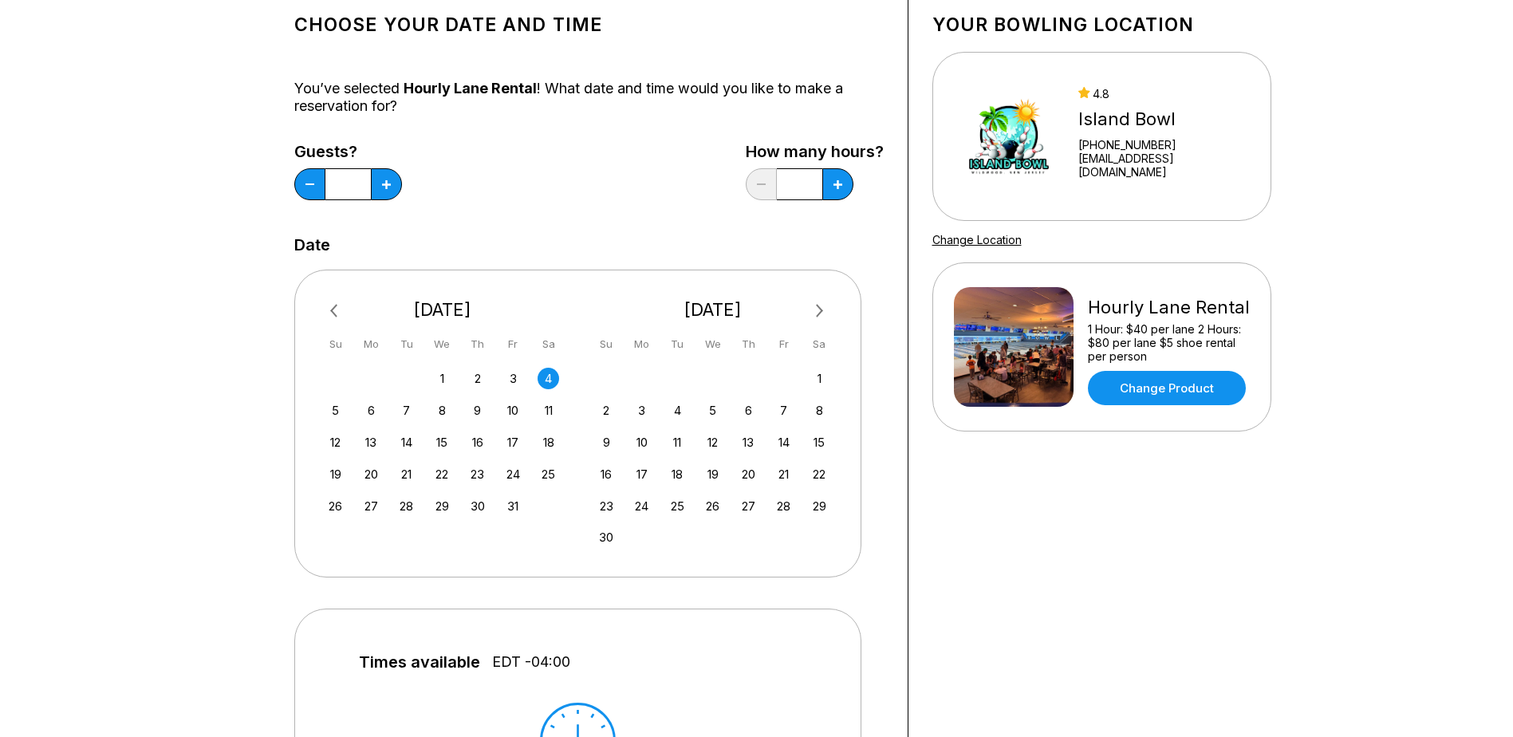
scroll to position [80, 0]
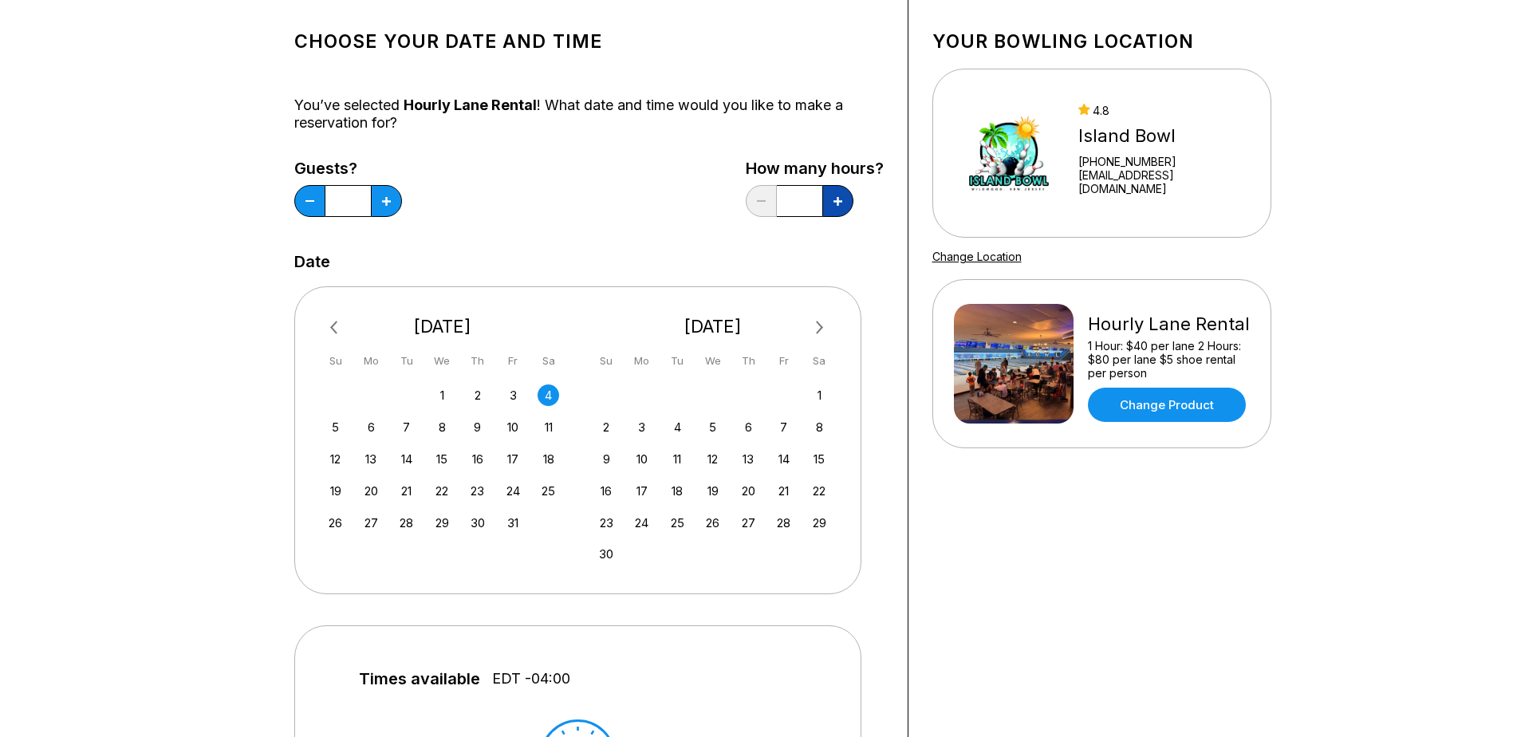
click at [841, 201] on icon at bounding box center [838, 201] width 9 height 9
type input "*"
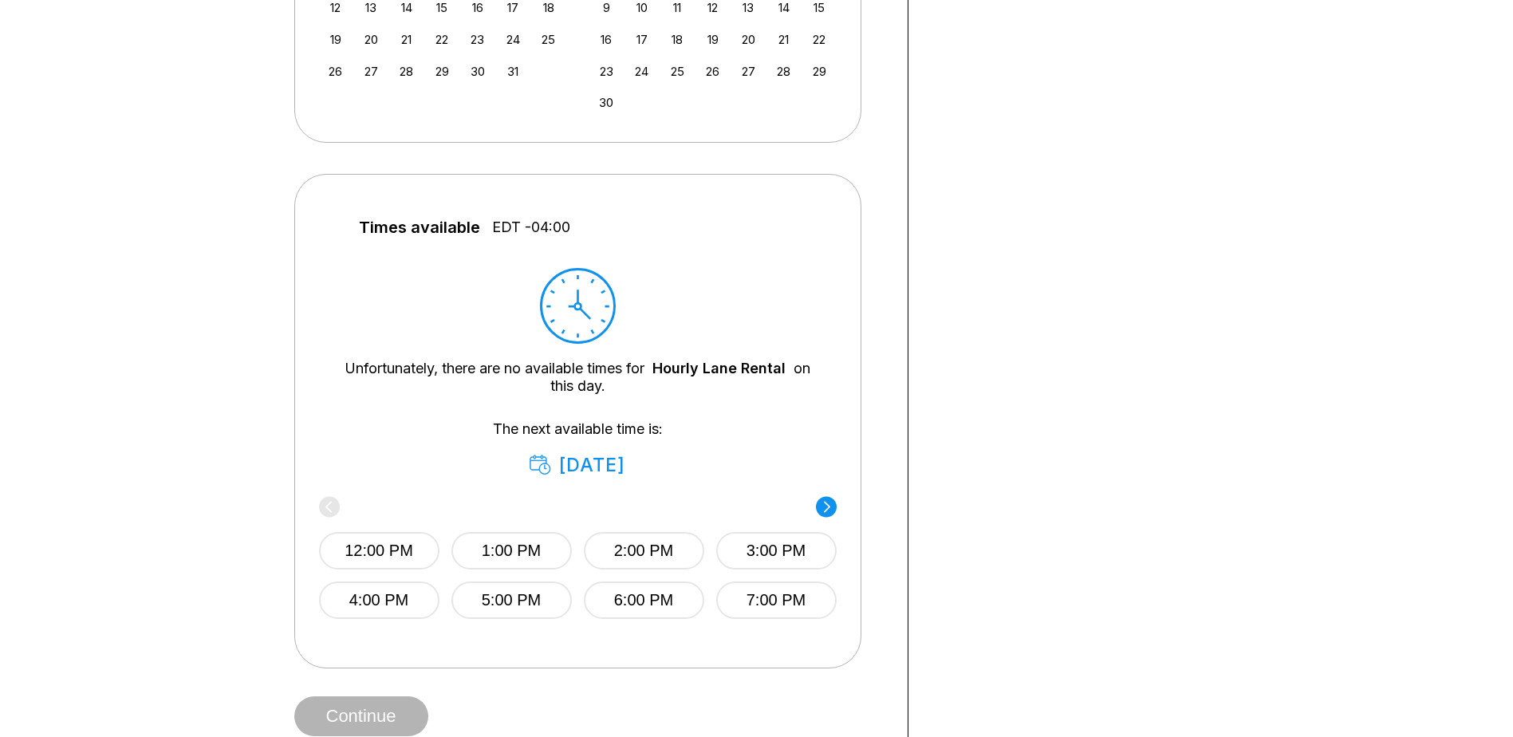
scroll to position [558, 0]
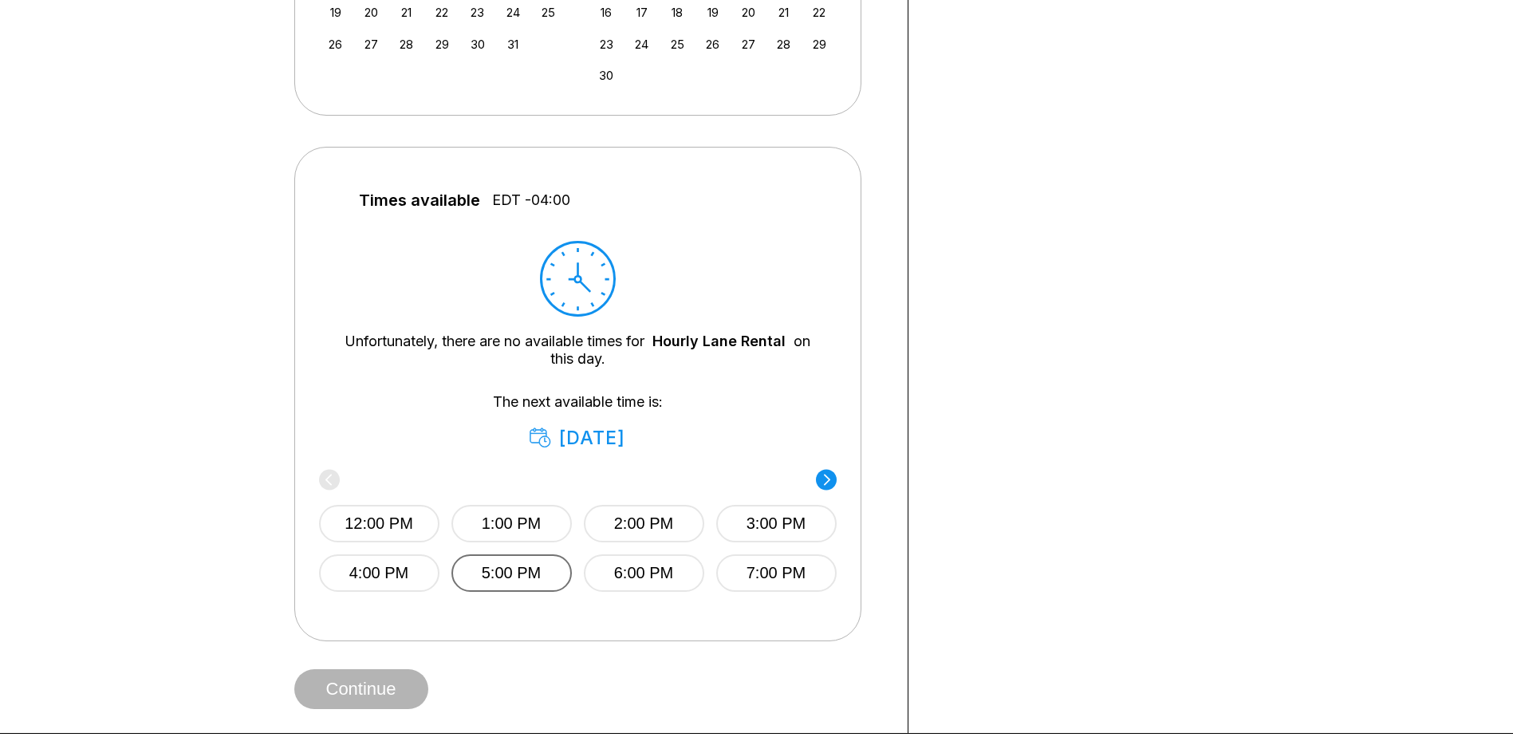
click at [537, 574] on button "5:00 PM" at bounding box center [512, 572] width 120 height 37
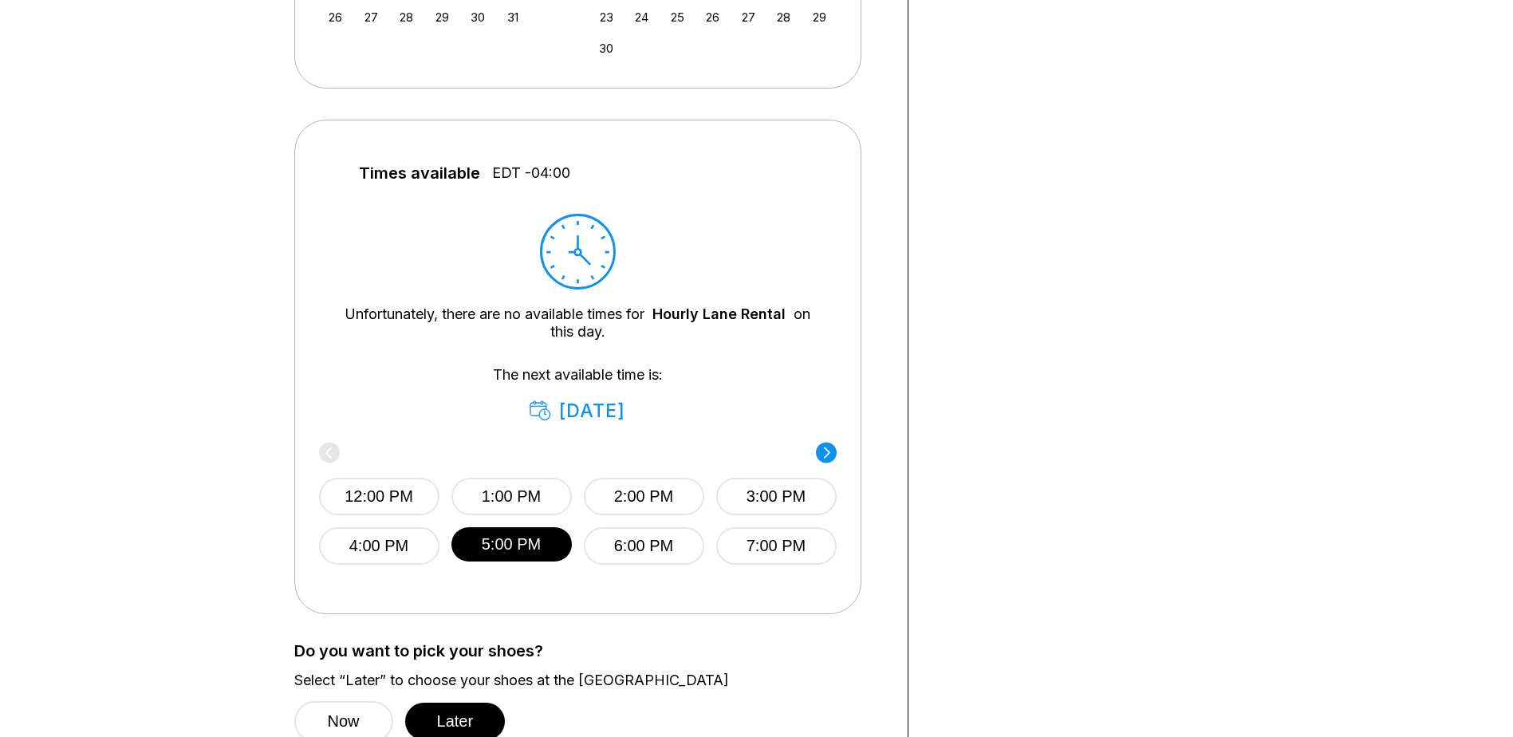
scroll to position [798, 0]
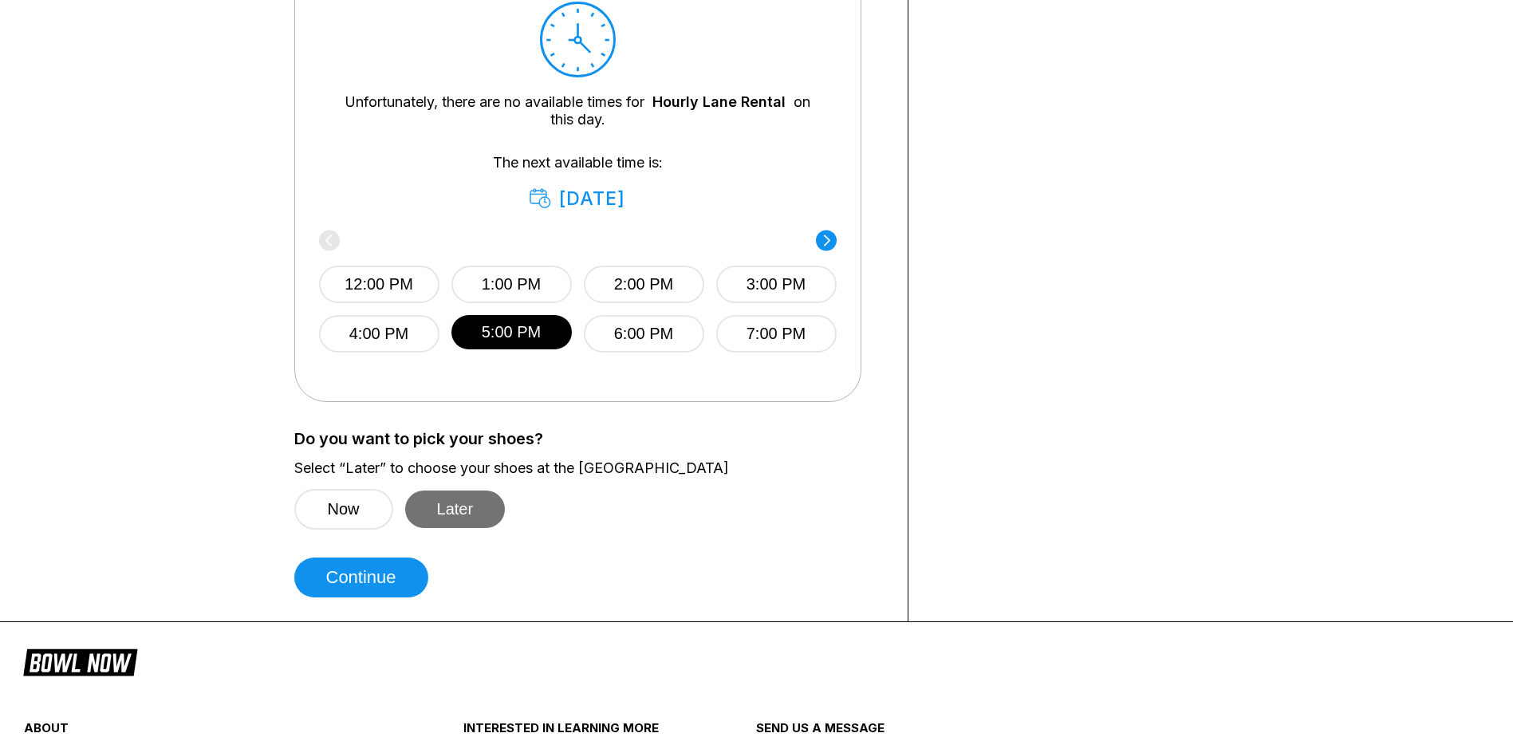
click at [453, 512] on button "Later" at bounding box center [455, 509] width 101 height 37
click at [397, 562] on button "Continue" at bounding box center [361, 578] width 134 height 40
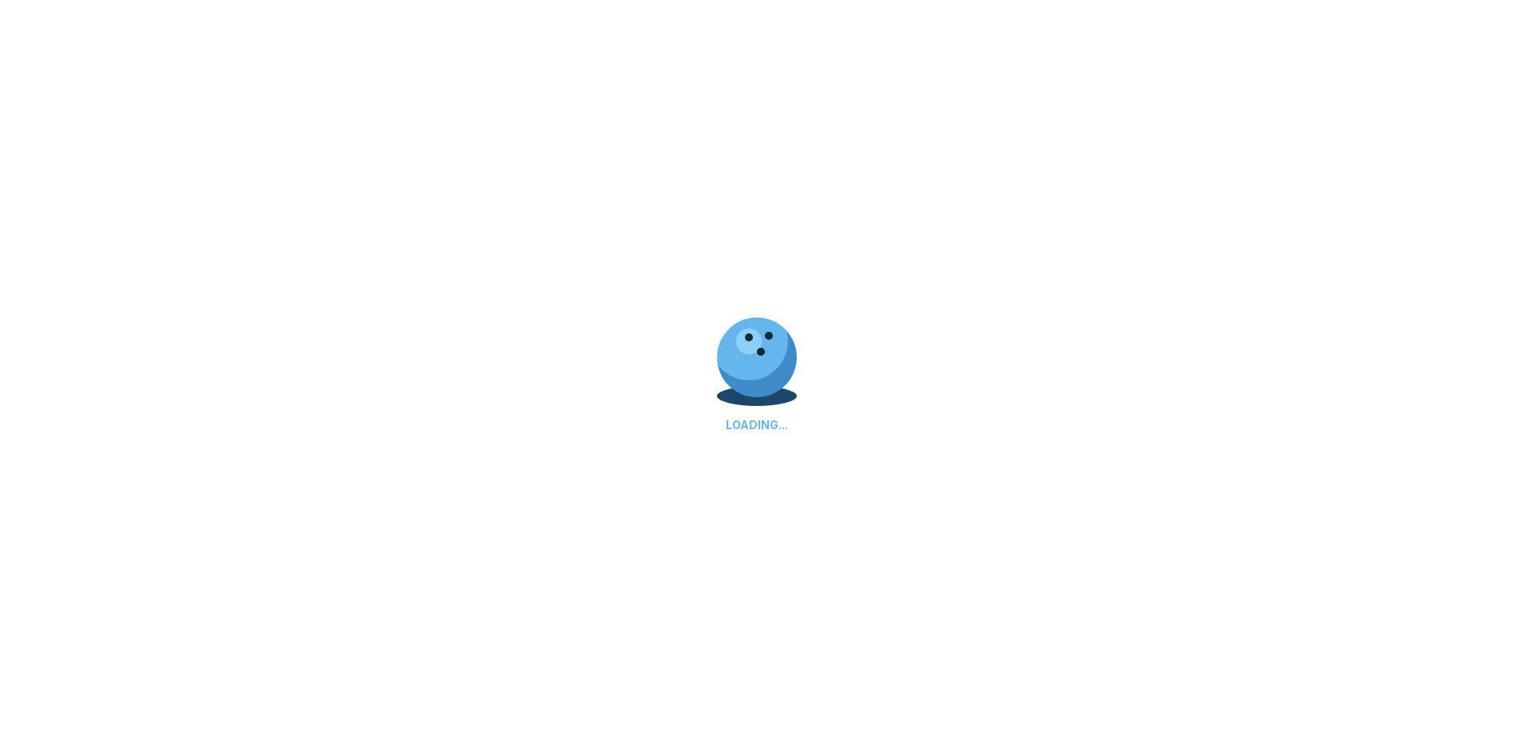
select select "**"
